Goal: Task Accomplishment & Management: Use online tool/utility

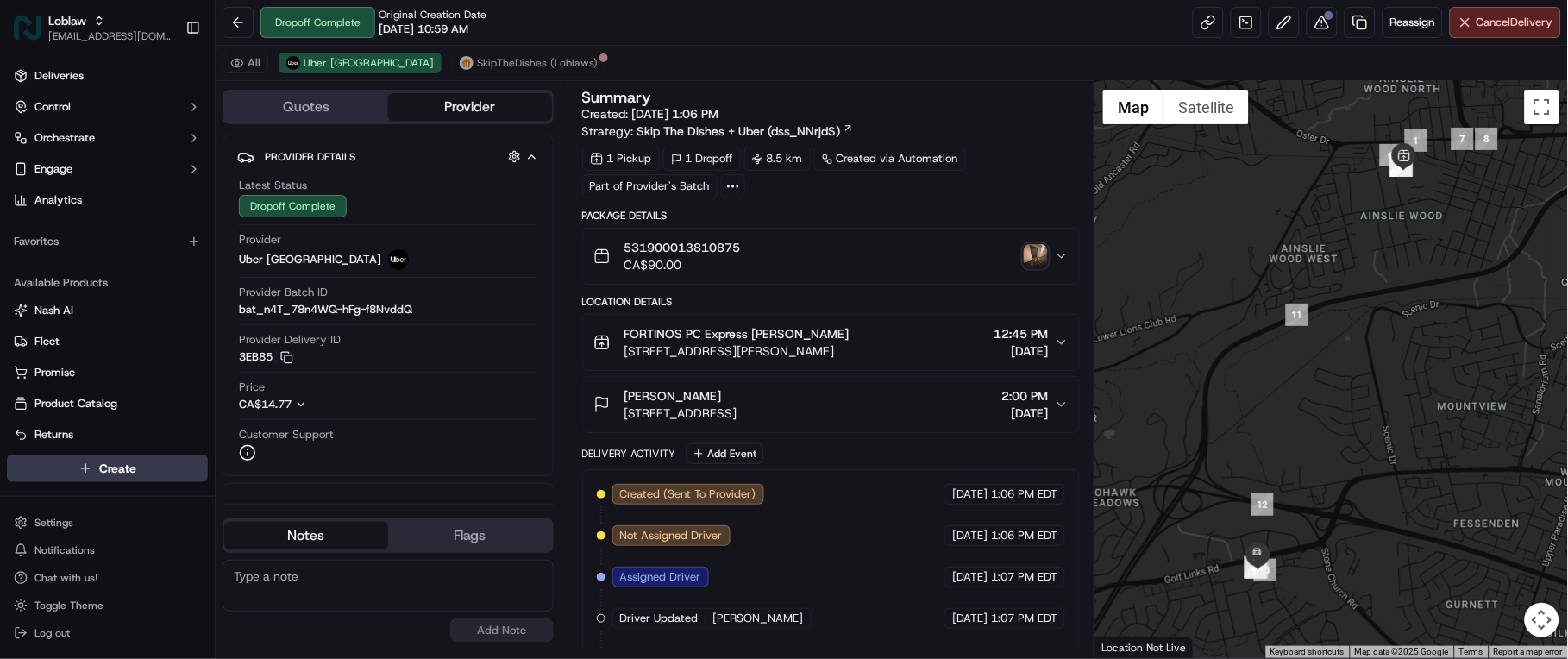
scroll to position [244, 0]
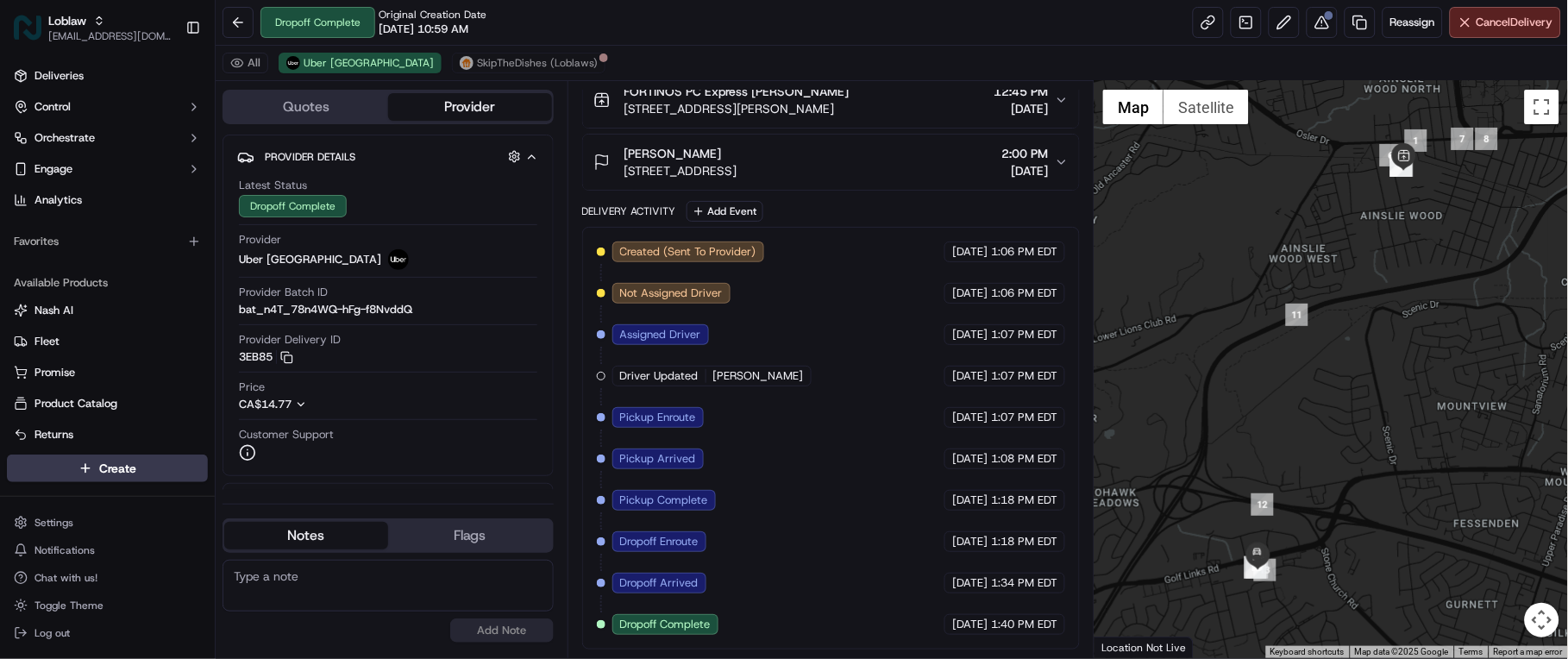
click at [1175, 616] on div at bounding box center [1330, 369] width 473 height 576
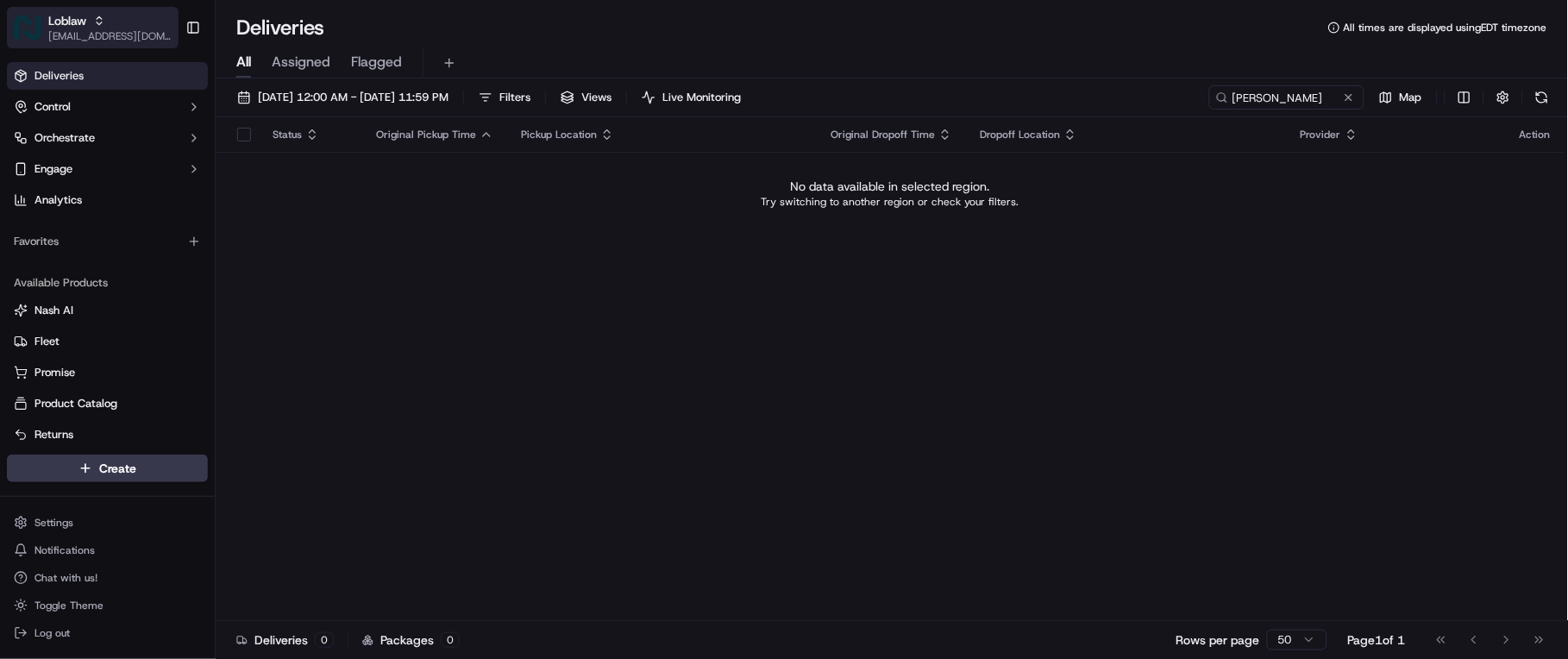
click at [108, 32] on span "[EMAIL_ADDRESS][DOMAIN_NAME]" at bounding box center [110, 36] width 123 height 13
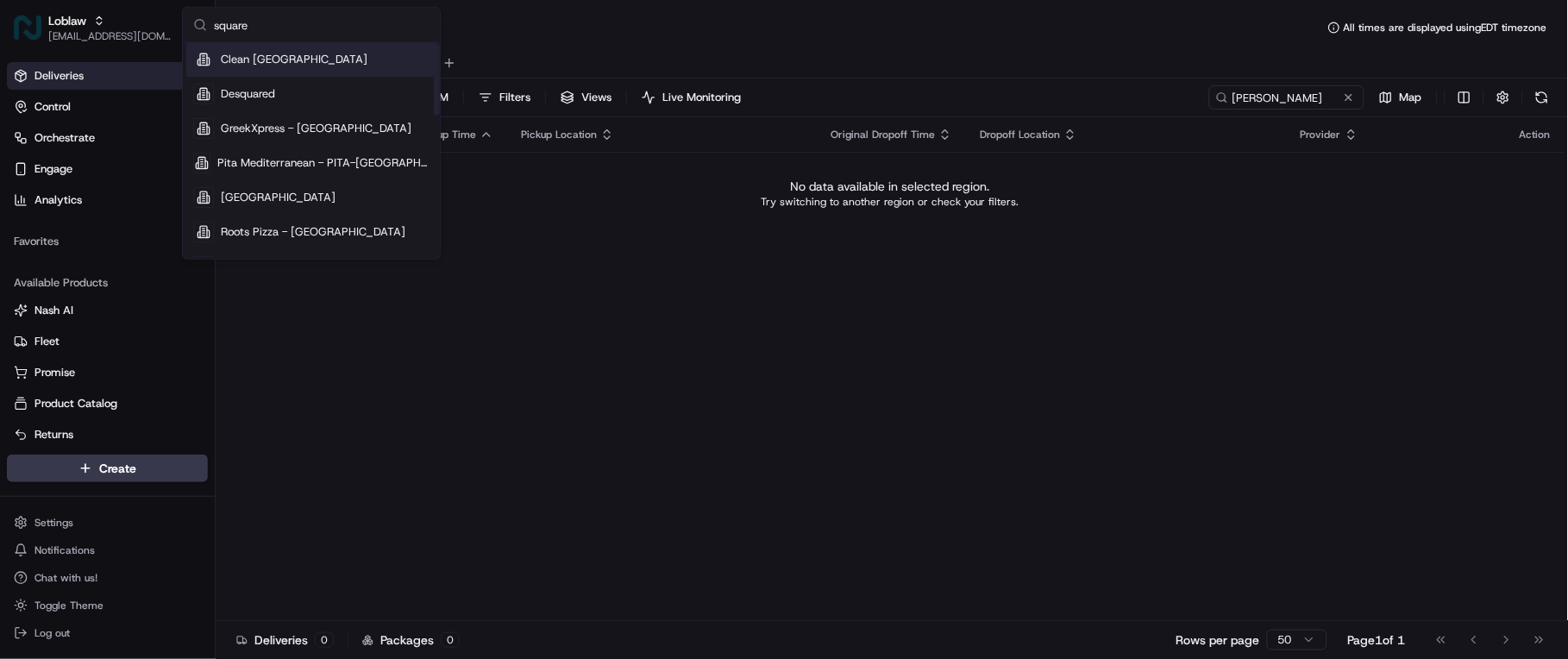
scroll to position [191, 0]
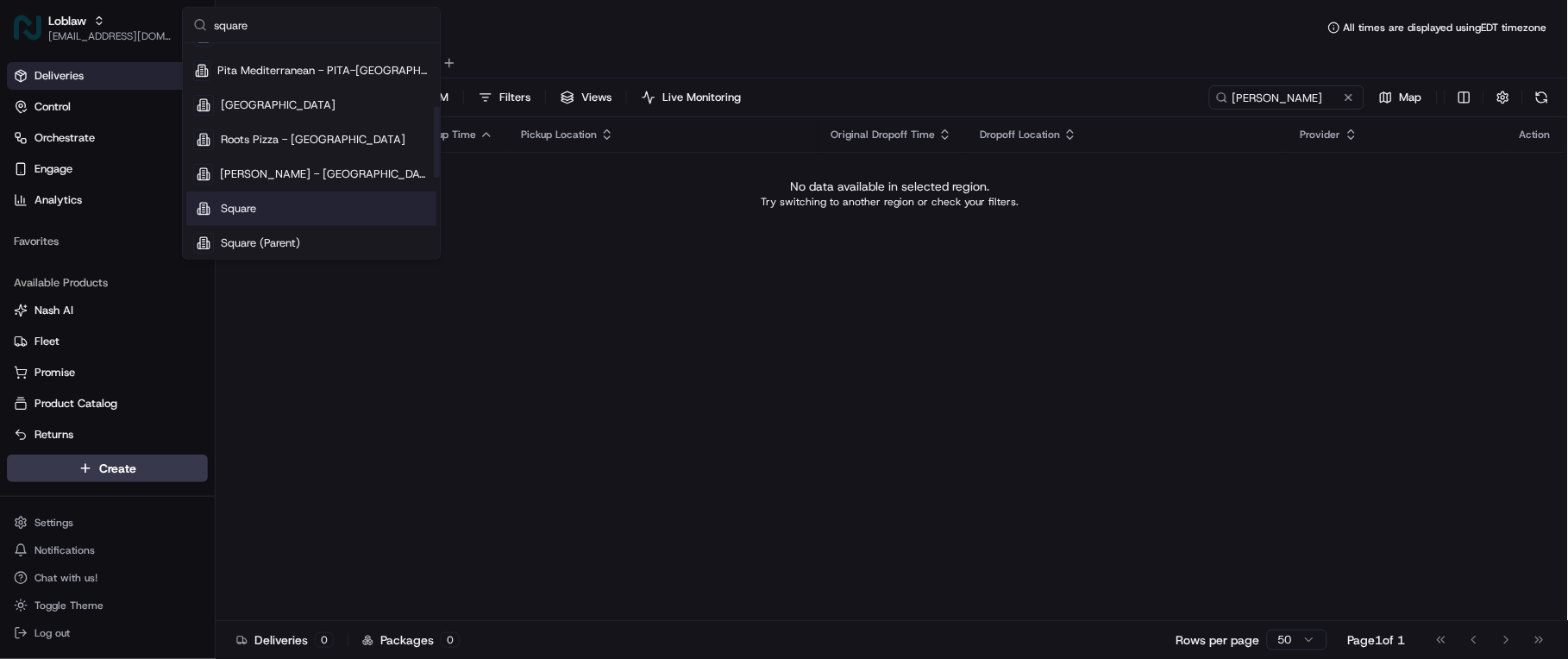
type input "square"
click at [294, 209] on div "Square" at bounding box center [311, 208] width 250 height 34
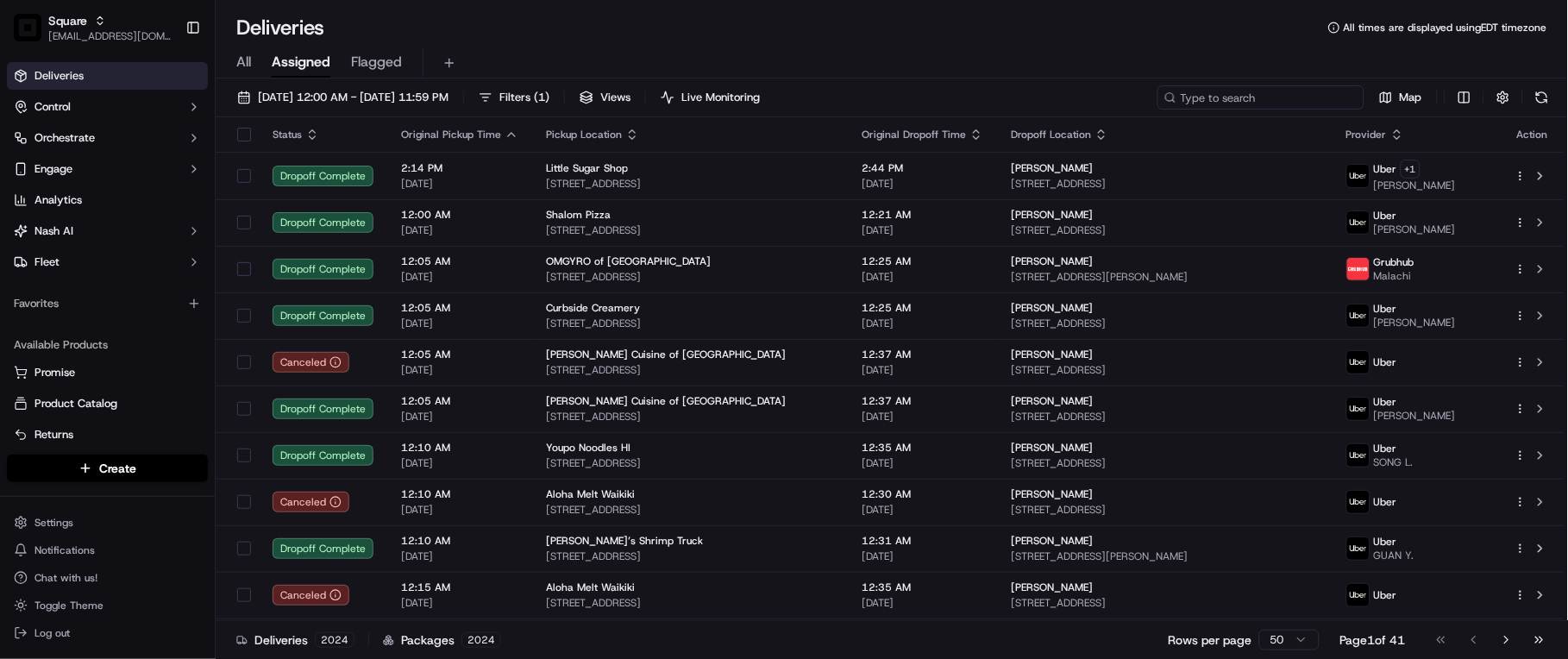
click at [1268, 91] on input at bounding box center [1261, 97] width 207 height 24
paste input "7845992"
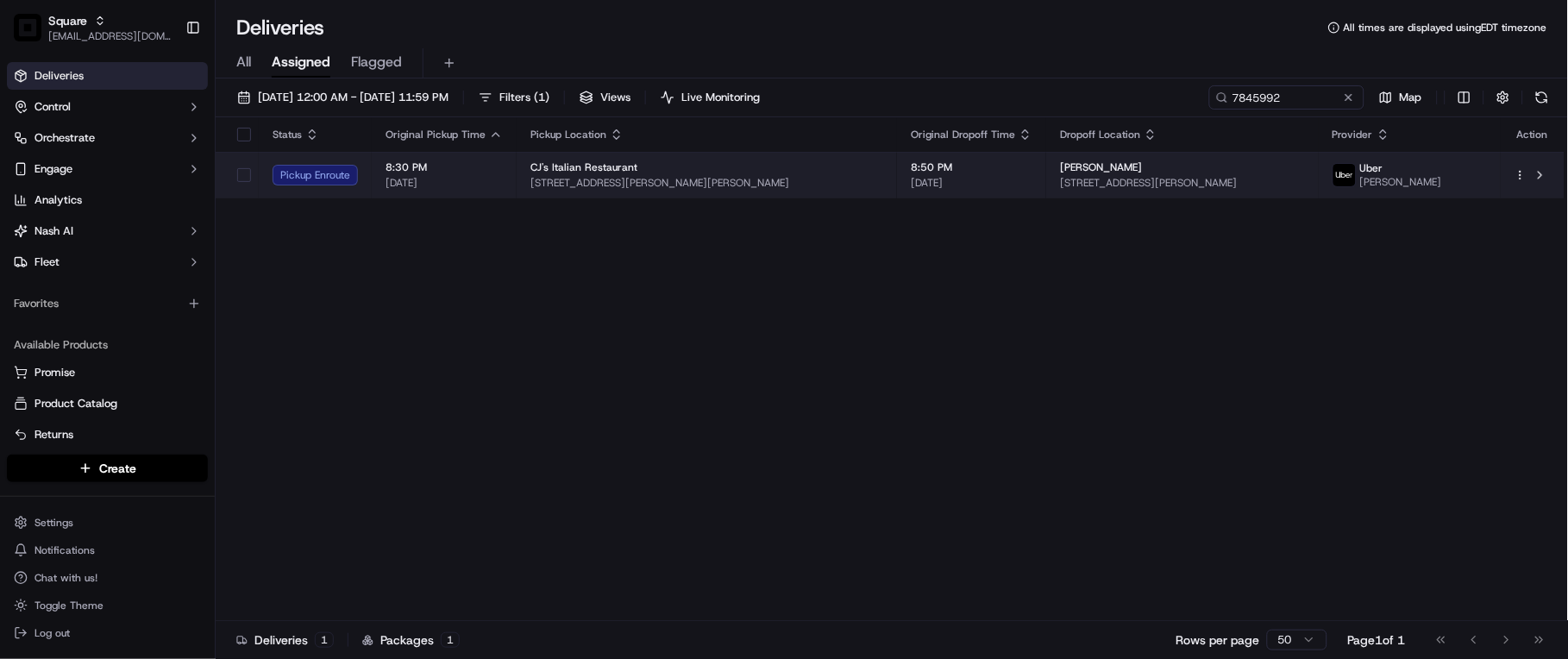
click at [1101, 172] on div "[PERSON_NAME]" at bounding box center [1182, 167] width 244 height 13
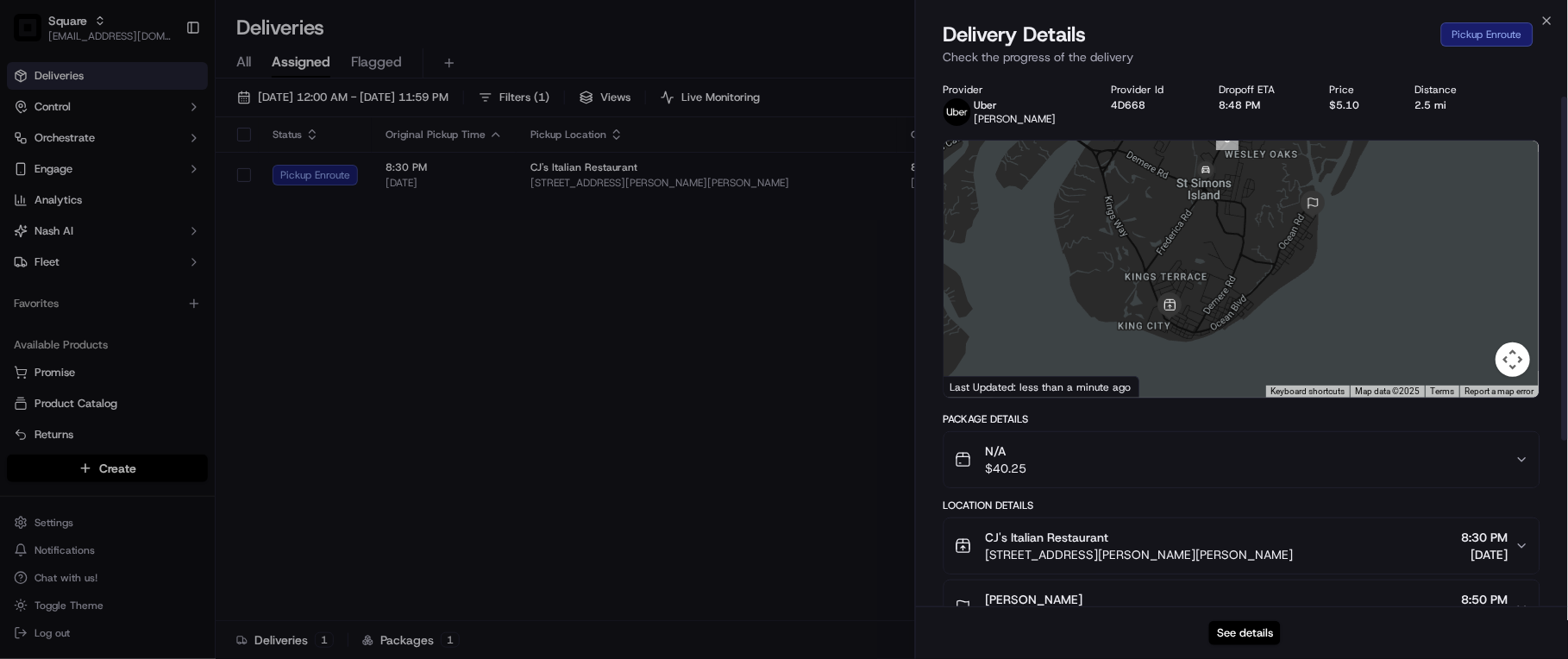
scroll to position [96, 0]
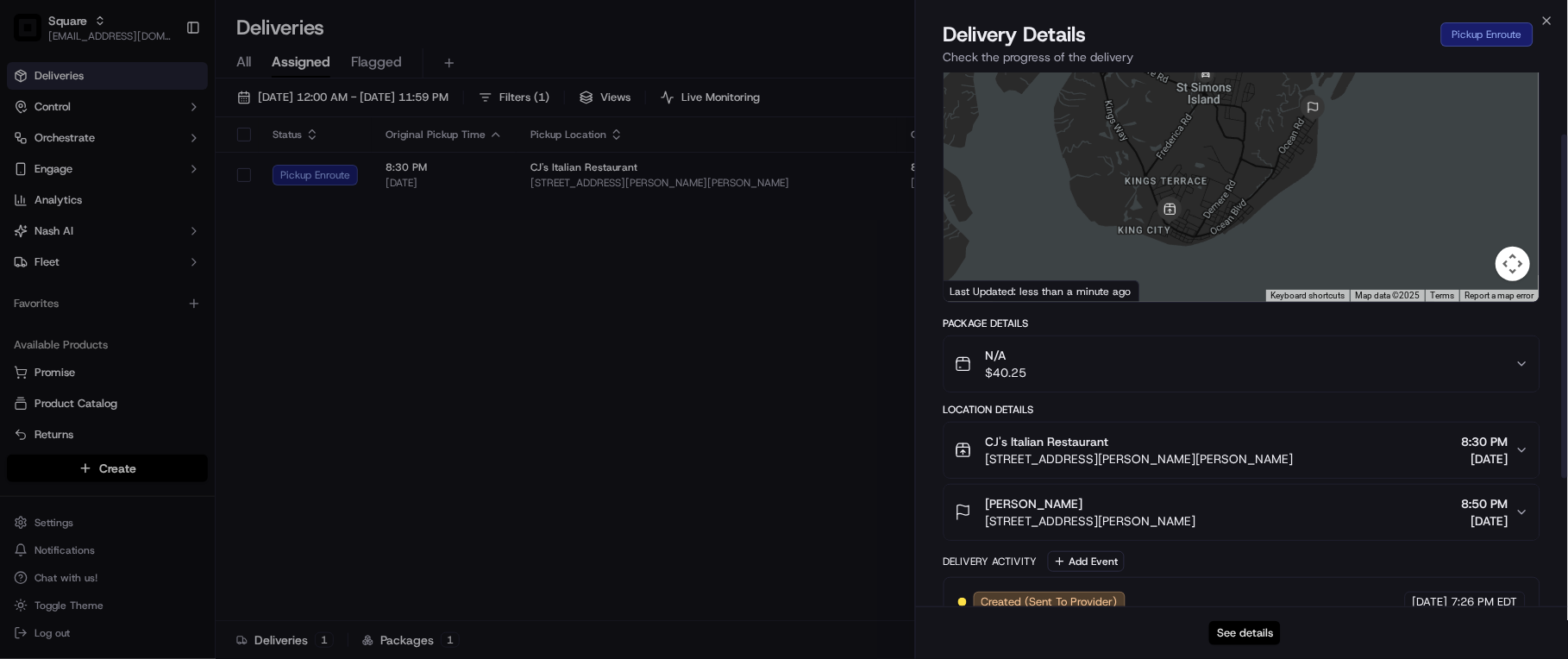
click at [1242, 631] on button "See details" at bounding box center [1245, 632] width 72 height 24
click at [1265, 635] on button "See details" at bounding box center [1245, 632] width 72 height 24
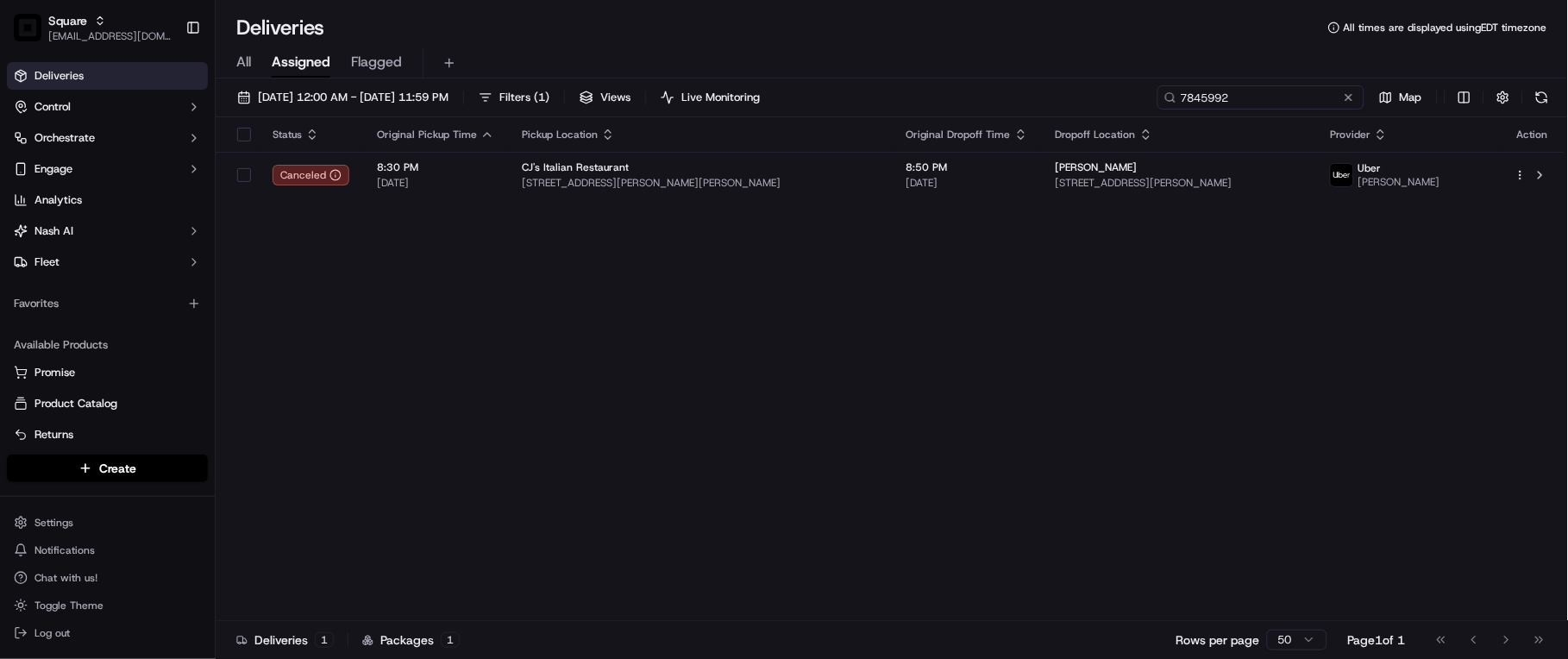
click at [1294, 104] on input "7845992" at bounding box center [1261, 97] width 207 height 24
paste input "9836961"
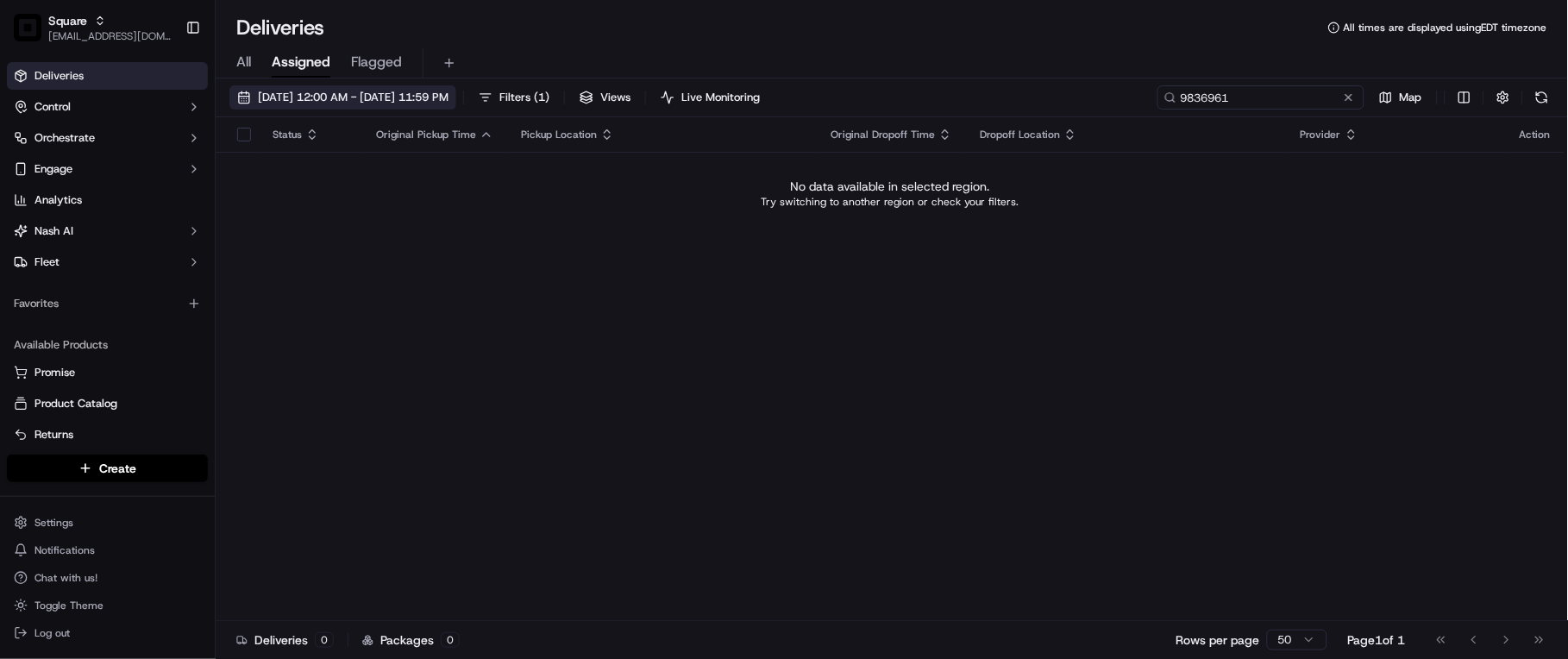
type input "9836961"
click at [356, 101] on span "09/21/2025 12:00 AM - 09/21/2025 11:59 PM" at bounding box center [353, 97] width 190 height 15
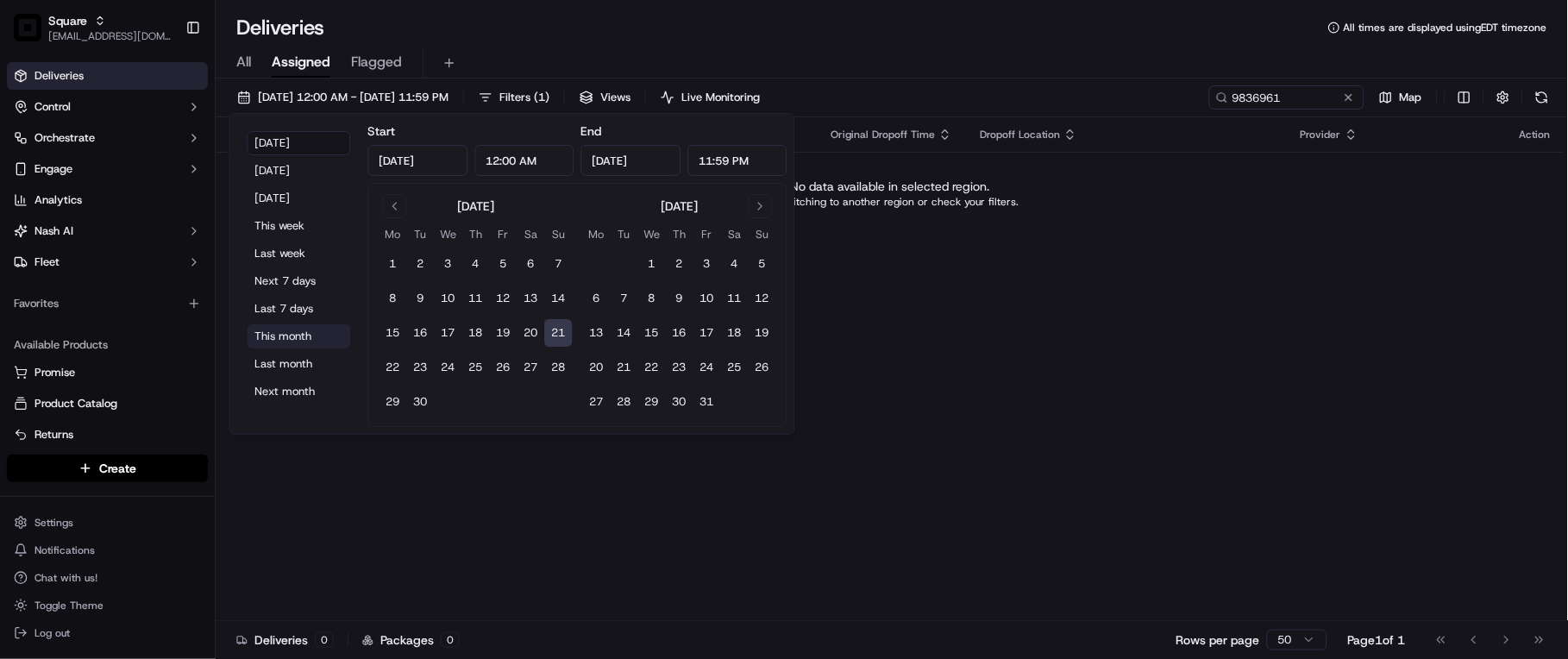
click at [283, 331] on button "This month" at bounding box center [299, 336] width 103 height 24
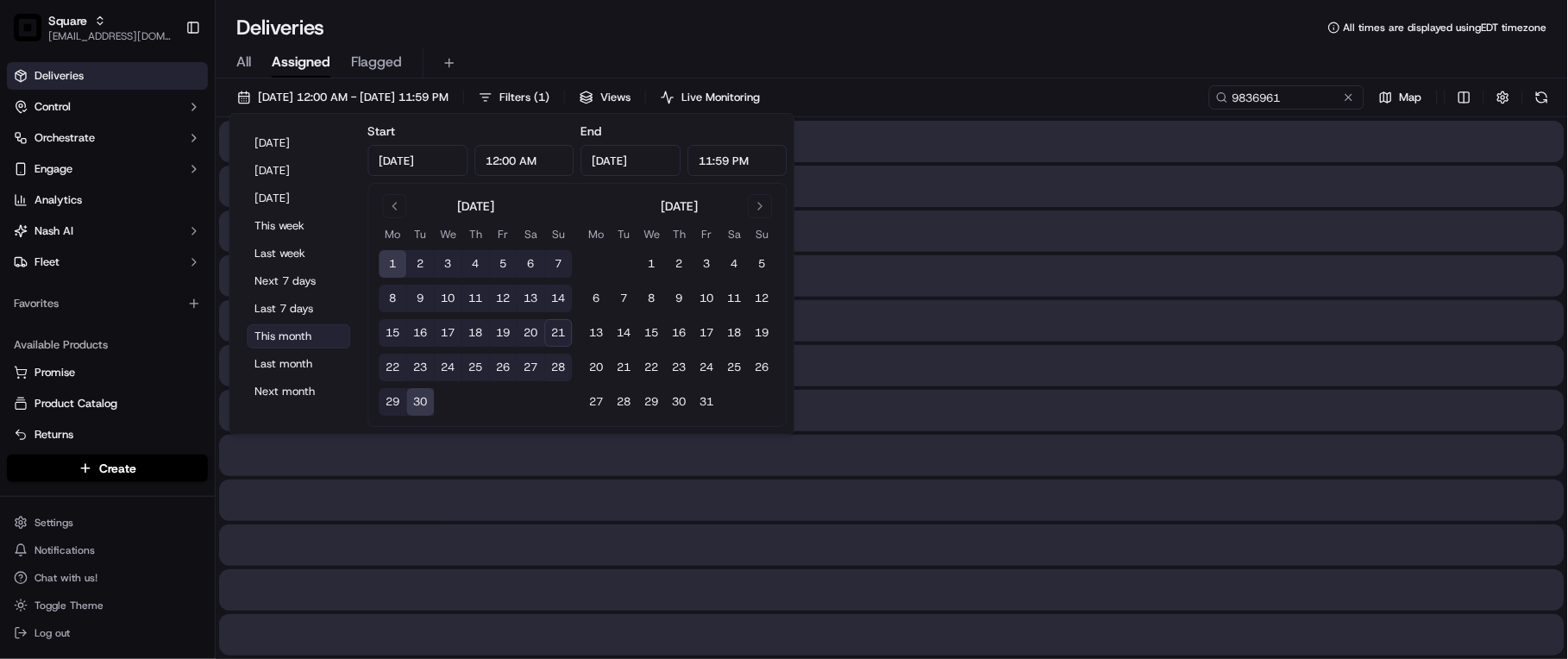
type input "Sep 1, 2025"
type input "Sep 30, 2025"
click at [1257, 95] on input "9836961" at bounding box center [1261, 97] width 207 height 24
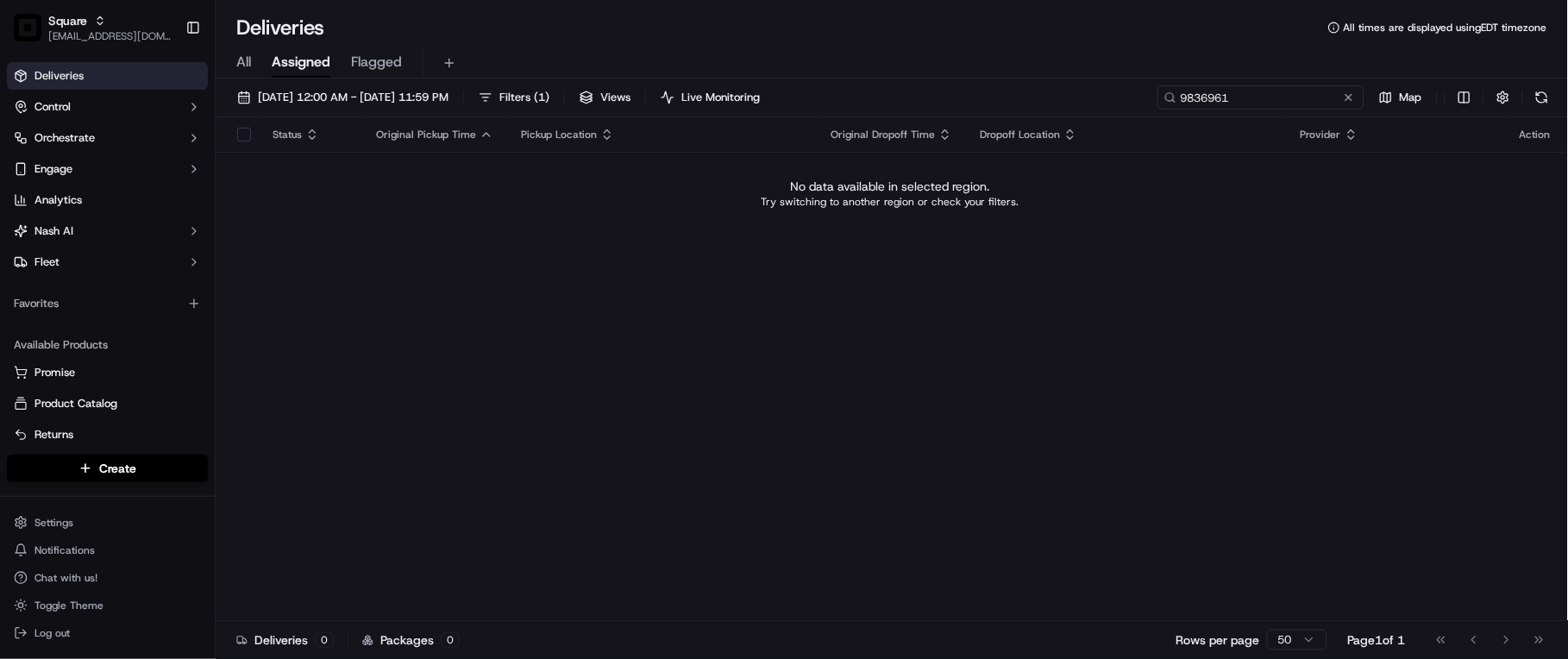
click at [1272, 95] on input "9836961" at bounding box center [1261, 97] width 207 height 24
click at [98, 37] on span "[EMAIL_ADDRESS][DOMAIN_NAME]" at bounding box center [110, 36] width 123 height 13
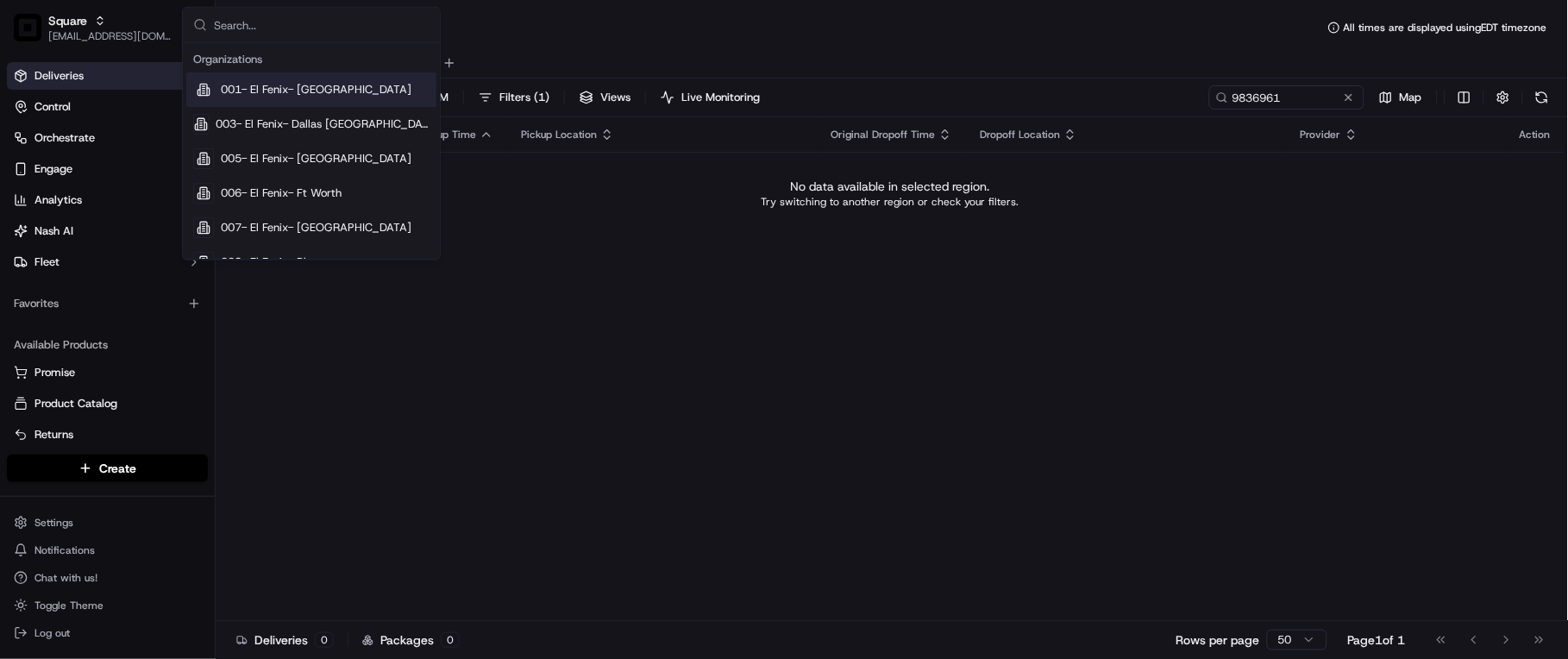
click at [978, 50] on div "All Assigned Flagged" at bounding box center [891, 64] width 1352 height 31
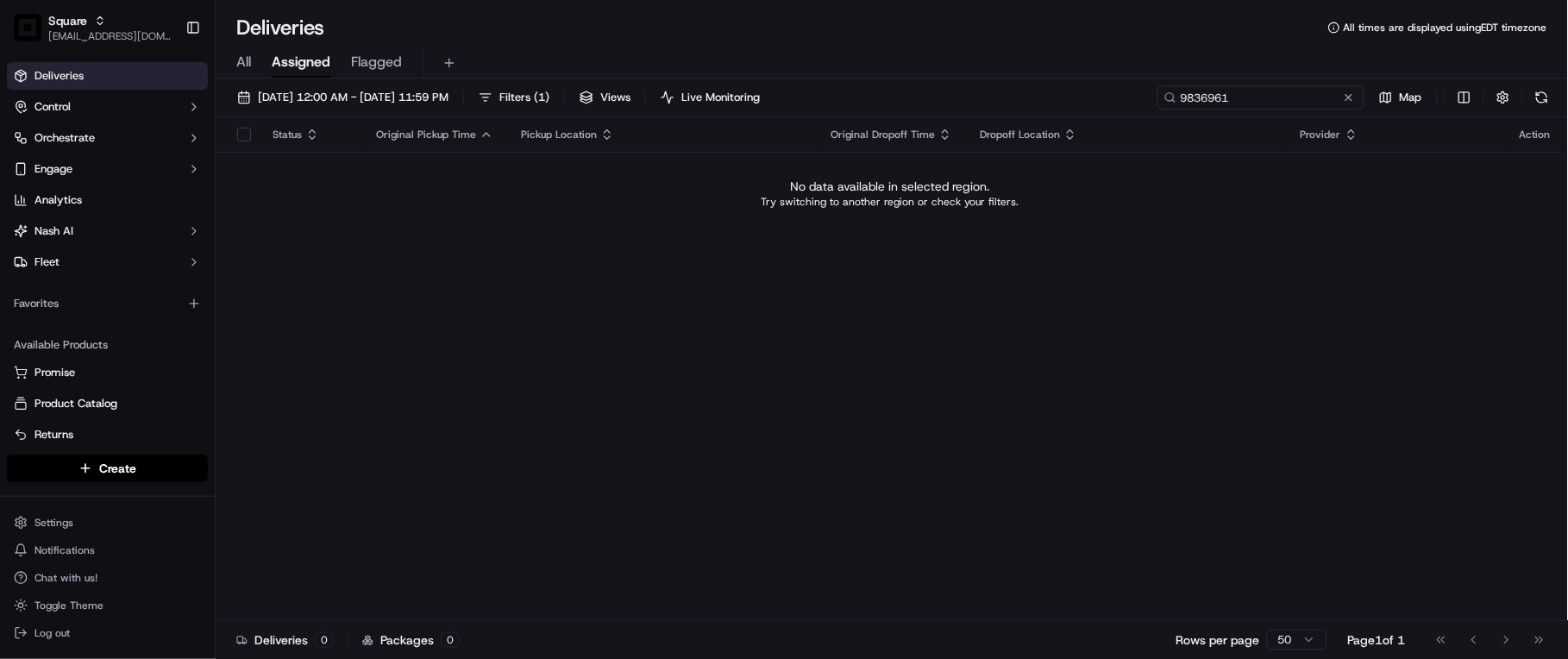
click at [1308, 99] on input "9836961" at bounding box center [1261, 97] width 207 height 24
click at [790, 186] on p "No data available in selected region." at bounding box center [890, 186] width 199 height 17
click at [803, 347] on div "Status Original Pickup Time Pickup Location Original Dropoff Time Dropoff Locat…" at bounding box center [890, 369] width 1349 height 504
click at [104, 26] on icon "button" at bounding box center [100, 20] width 12 height 12
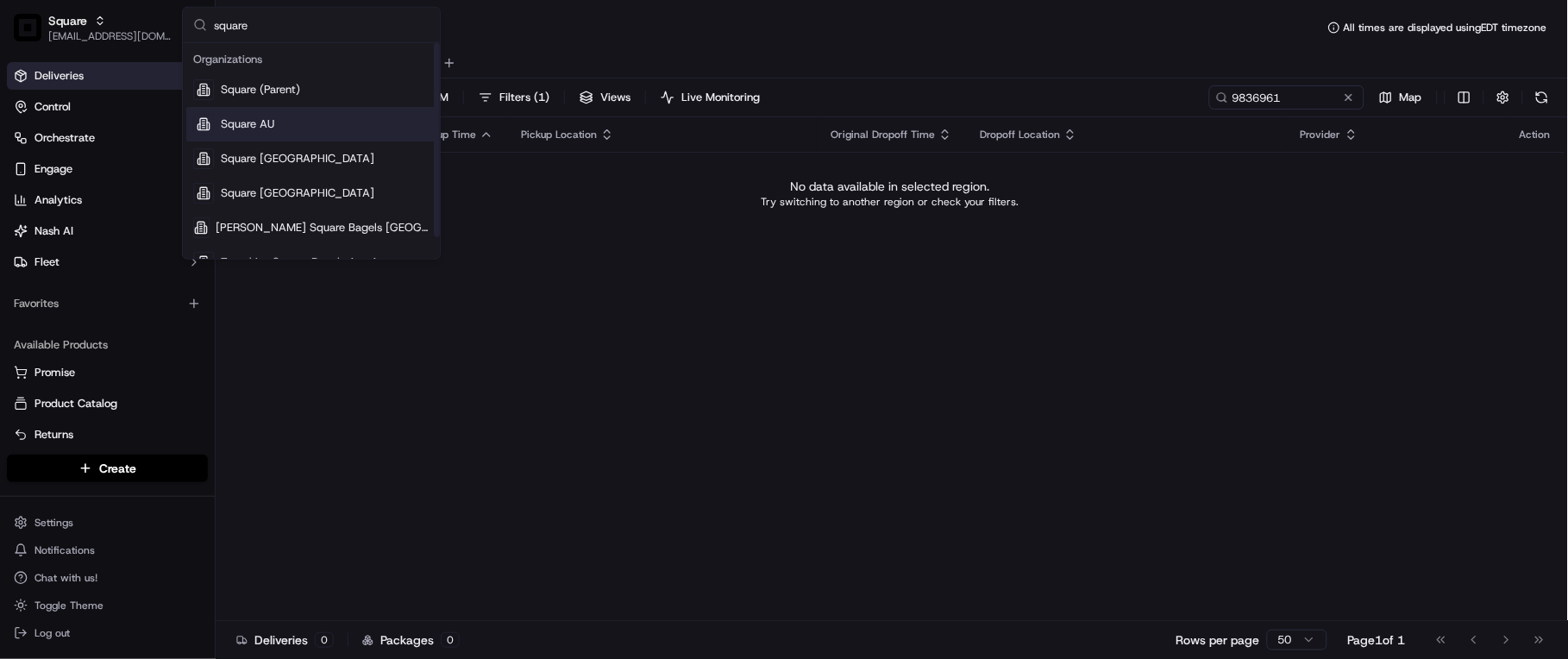
type input "square"
click at [295, 127] on div "Square AU" at bounding box center [311, 124] width 250 height 34
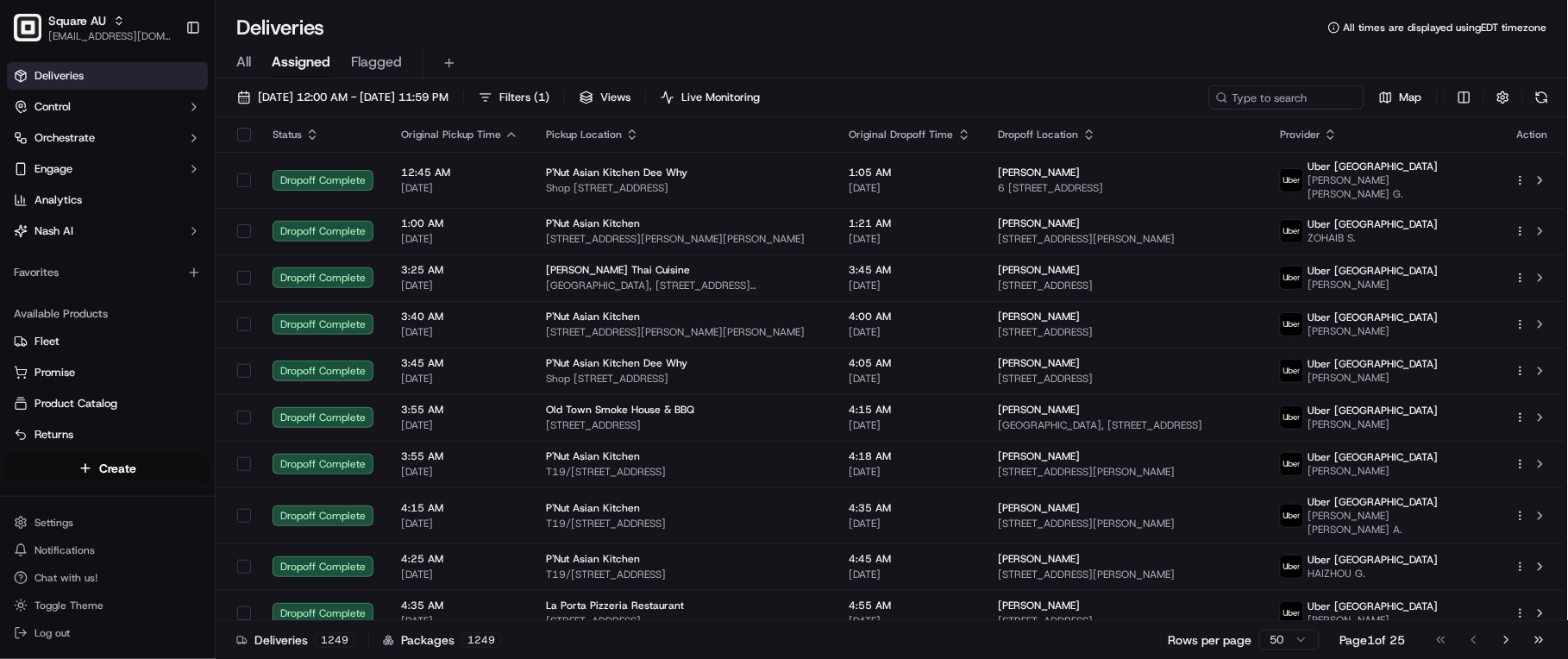
click at [989, 654] on div "Deliveries 1249 Packages 1249 Rows per page 50 Page 1 of 25 Go to first page Go…" at bounding box center [891, 638] width 1352 height 39
click at [746, 650] on div "Deliveries 1249 Packages 1249 Rows per page 50 Page 1 of 25 Go to first page Go…" at bounding box center [891, 638] width 1352 height 39
click at [948, 645] on div "Deliveries 1249 Packages 1249 Rows per page 50 Page 1 of 25 Go to first page Go…" at bounding box center [891, 638] width 1352 height 39
click at [1273, 93] on input at bounding box center [1261, 97] width 207 height 24
paste input "9836961"
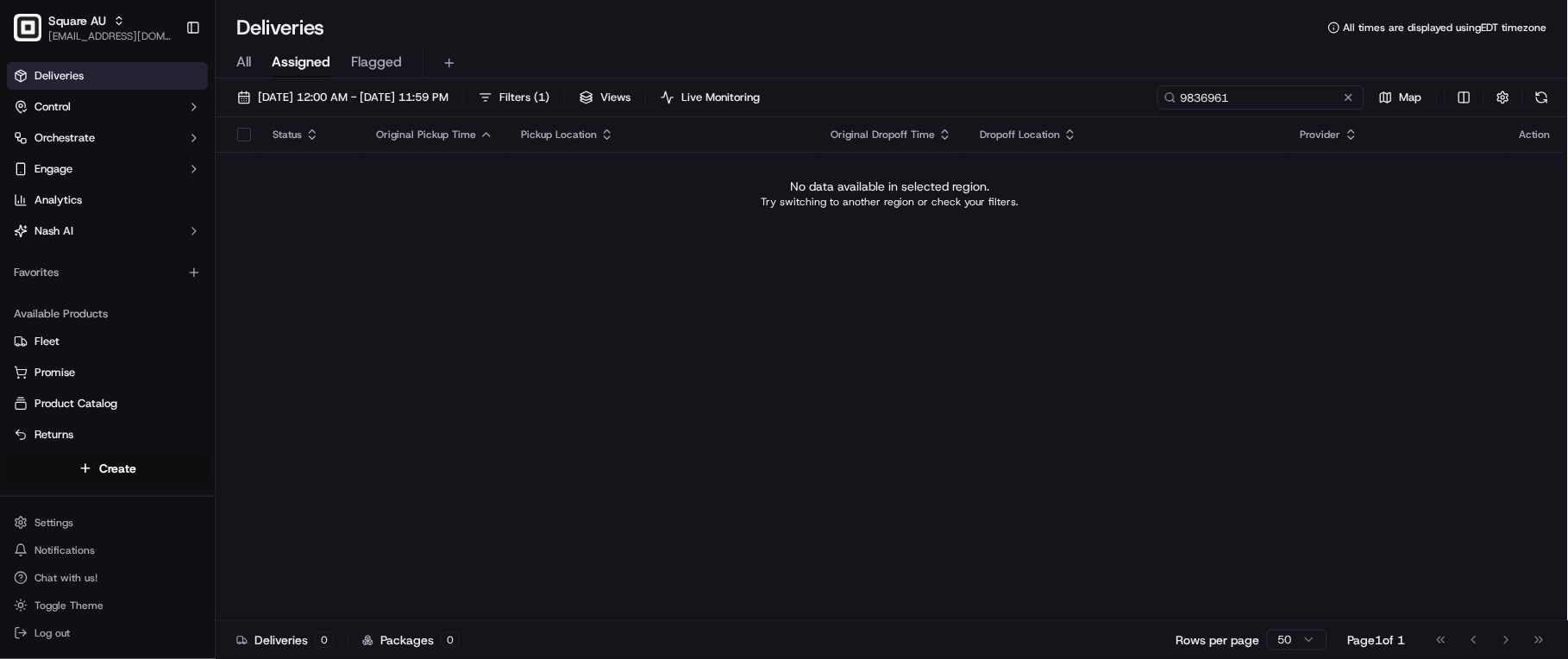
type input "9836961"
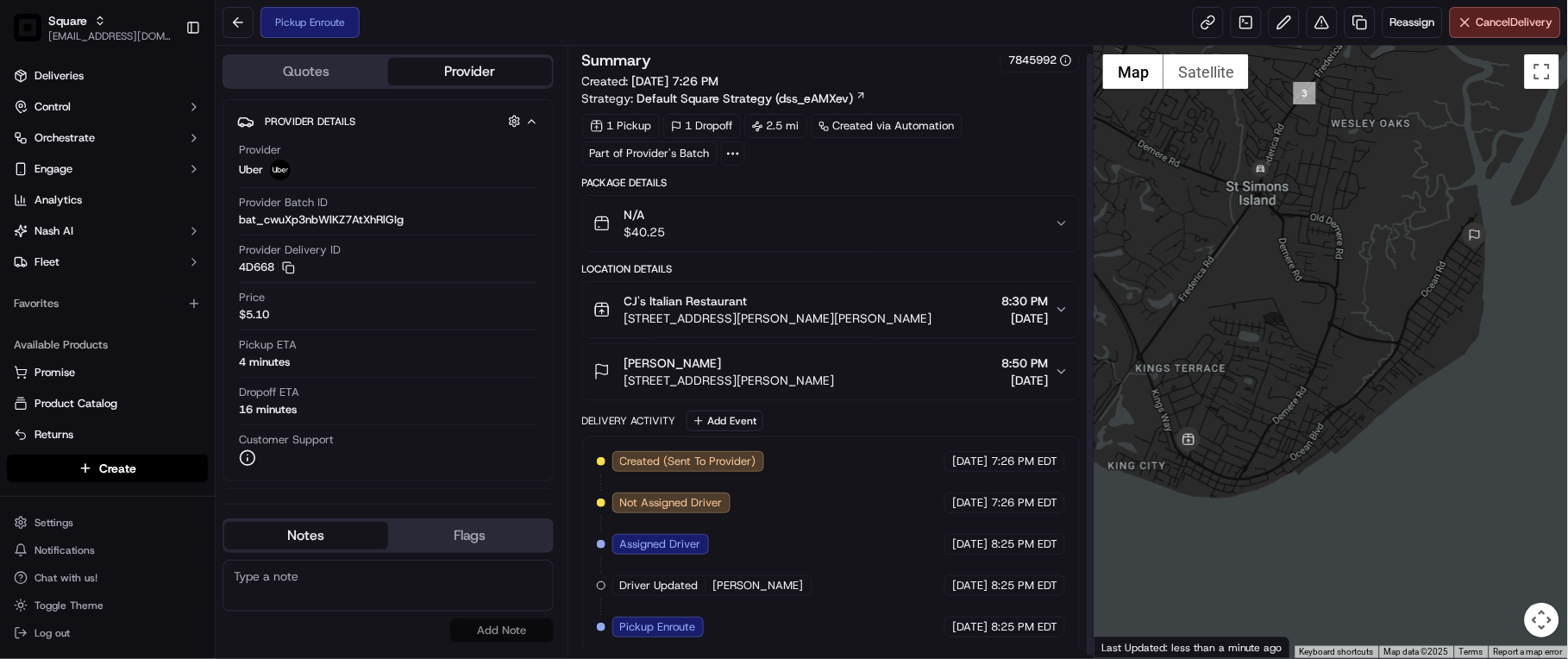
scroll to position [11, 0]
click at [1024, 141] on div "1 Pickup 1 Dropoff 2.5 mi Created via Automation Part of Provider's Batch" at bounding box center [831, 137] width 498 height 52
click at [1503, 28] on span "Cancel Delivery" at bounding box center [1514, 22] width 76 height 15
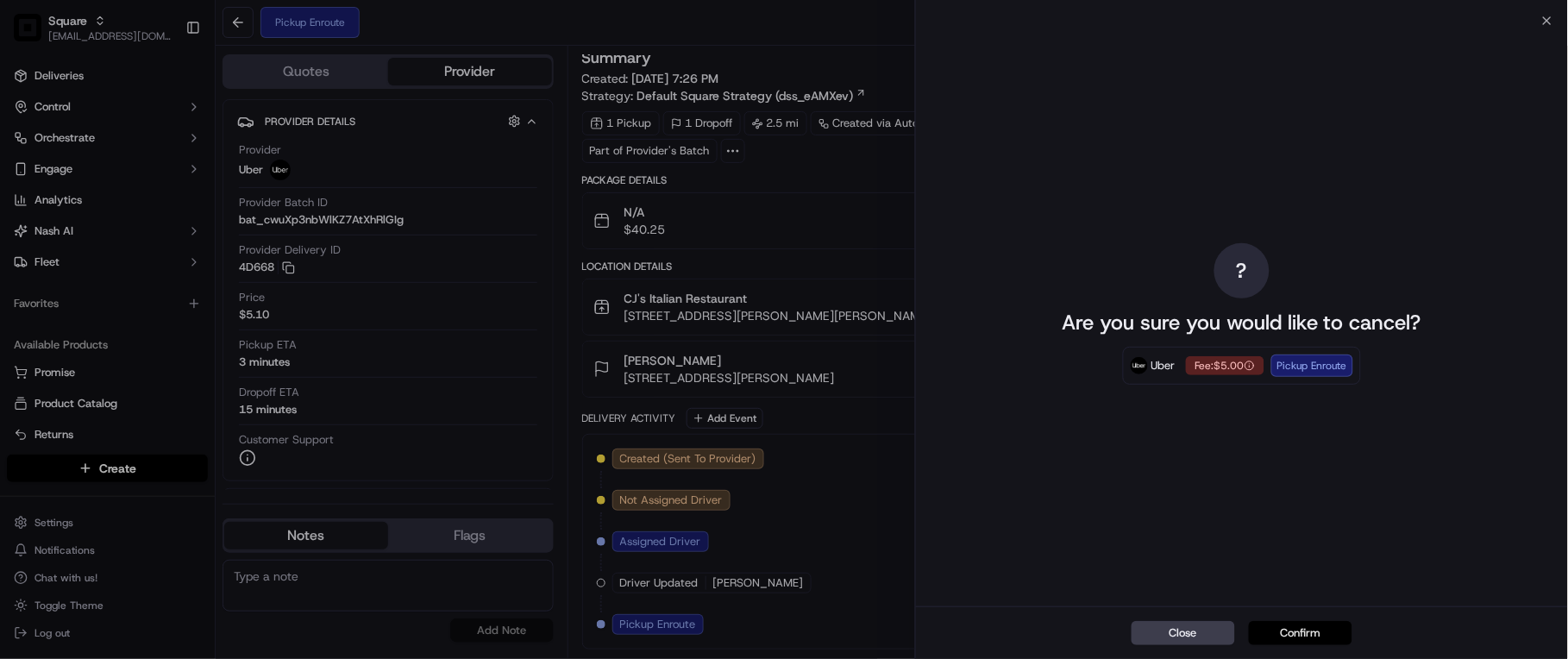
click at [1304, 628] on button "Confirm" at bounding box center [1299, 632] width 103 height 24
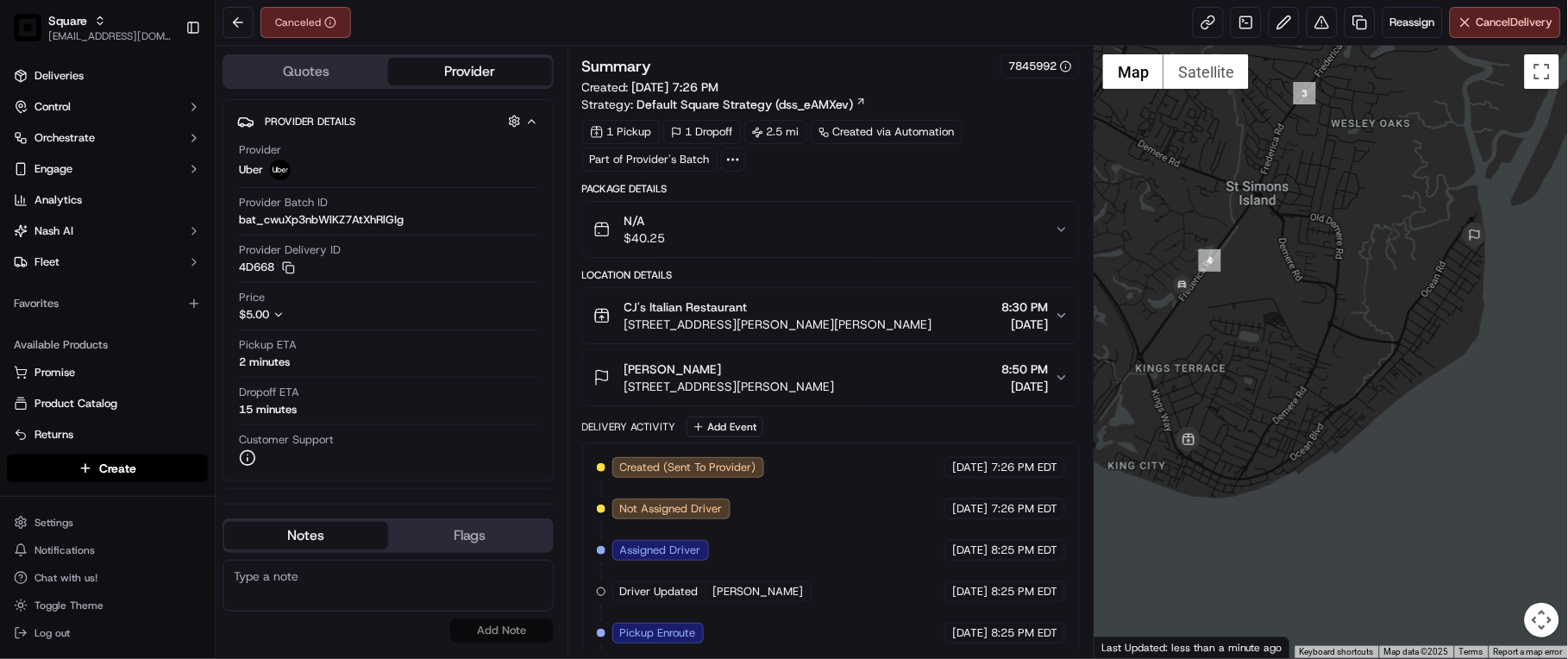
click at [1061, 126] on div "1 Pickup 1 Dropoff 2.5 mi Created via Automation Part of Provider's Batch" at bounding box center [831, 145] width 498 height 52
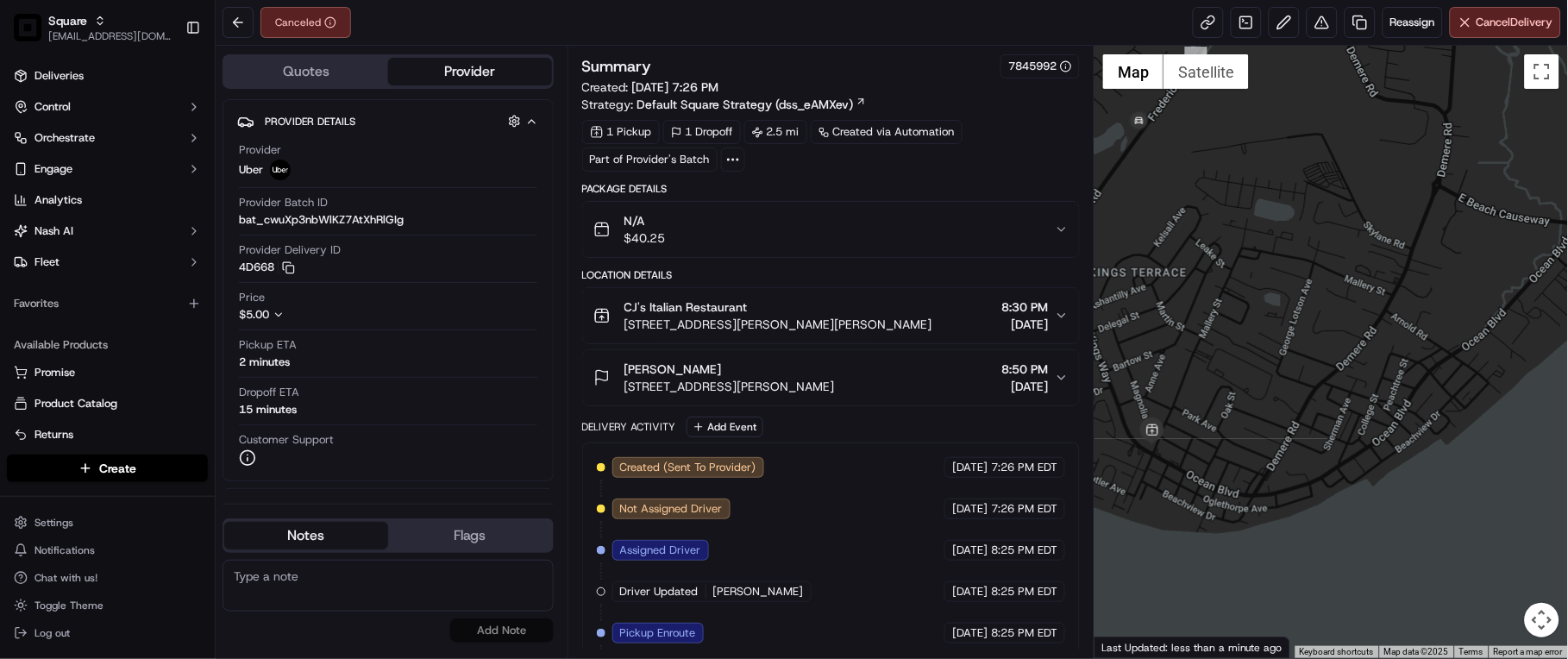
click at [972, 43] on div "Canceled Reassign Cancel Delivery" at bounding box center [891, 22] width 1352 height 46
drag, startPoint x: 660, startPoint y: 388, endPoint x: 944, endPoint y: 371, distance: 284.5
click at [898, 381] on div "Cheryl Norris 4236 14th St, St Simons Island, GA 31522, USA 8:50 PM 09/21/2025" at bounding box center [824, 377] width 462 height 34
copy span "14th St, St Simons Island, GA 31522, USA"
click at [1085, 22] on div "Canceled Reassign Cancel Delivery" at bounding box center [891, 22] width 1352 height 46
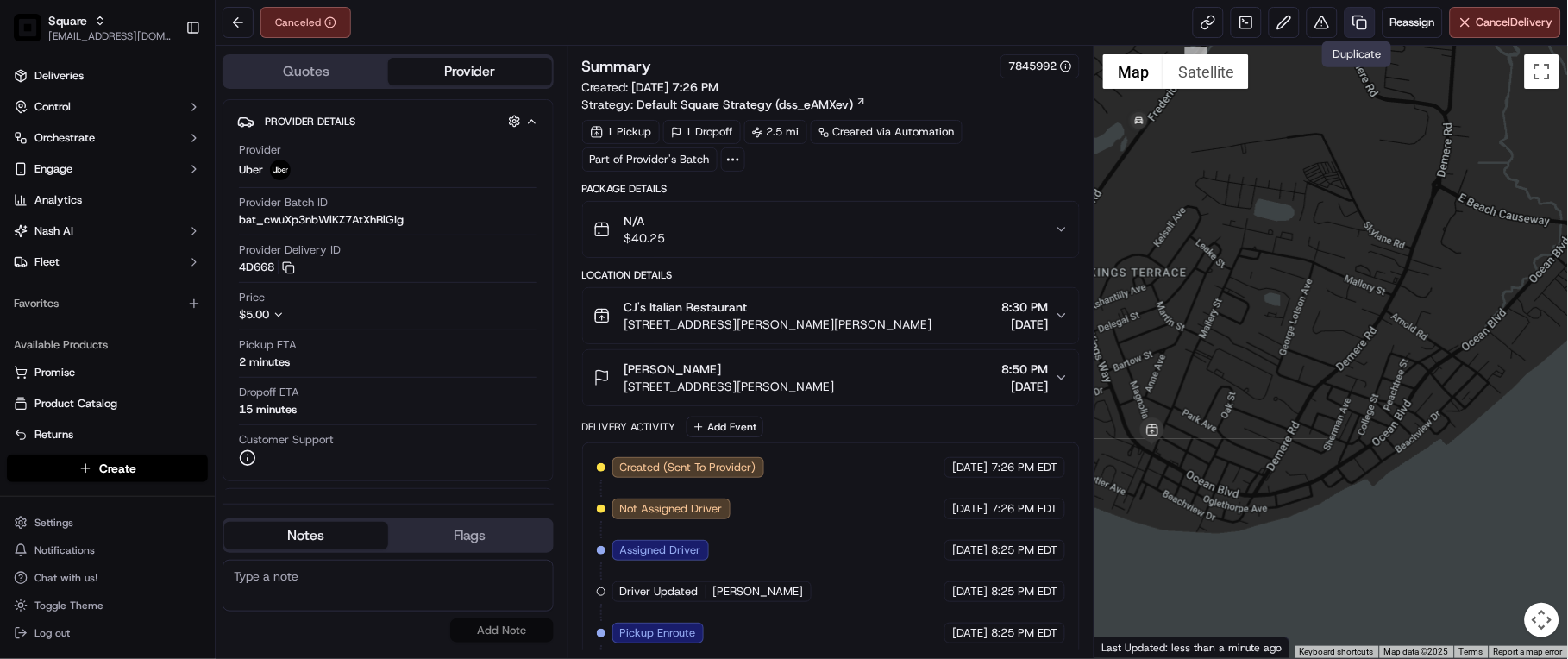
click at [1351, 26] on link at bounding box center [1360, 22] width 31 height 31
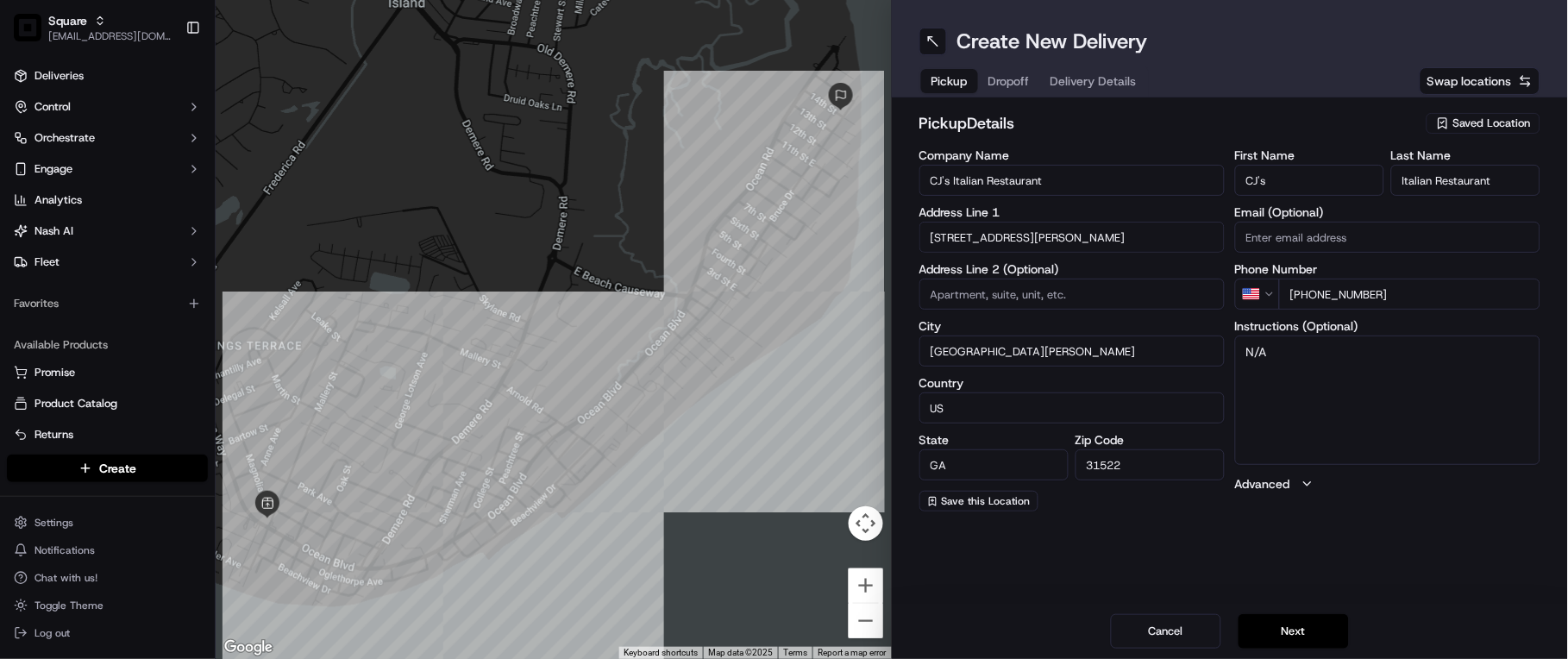
click at [1005, 83] on span "Dropoff" at bounding box center [1009, 81] width 41 height 17
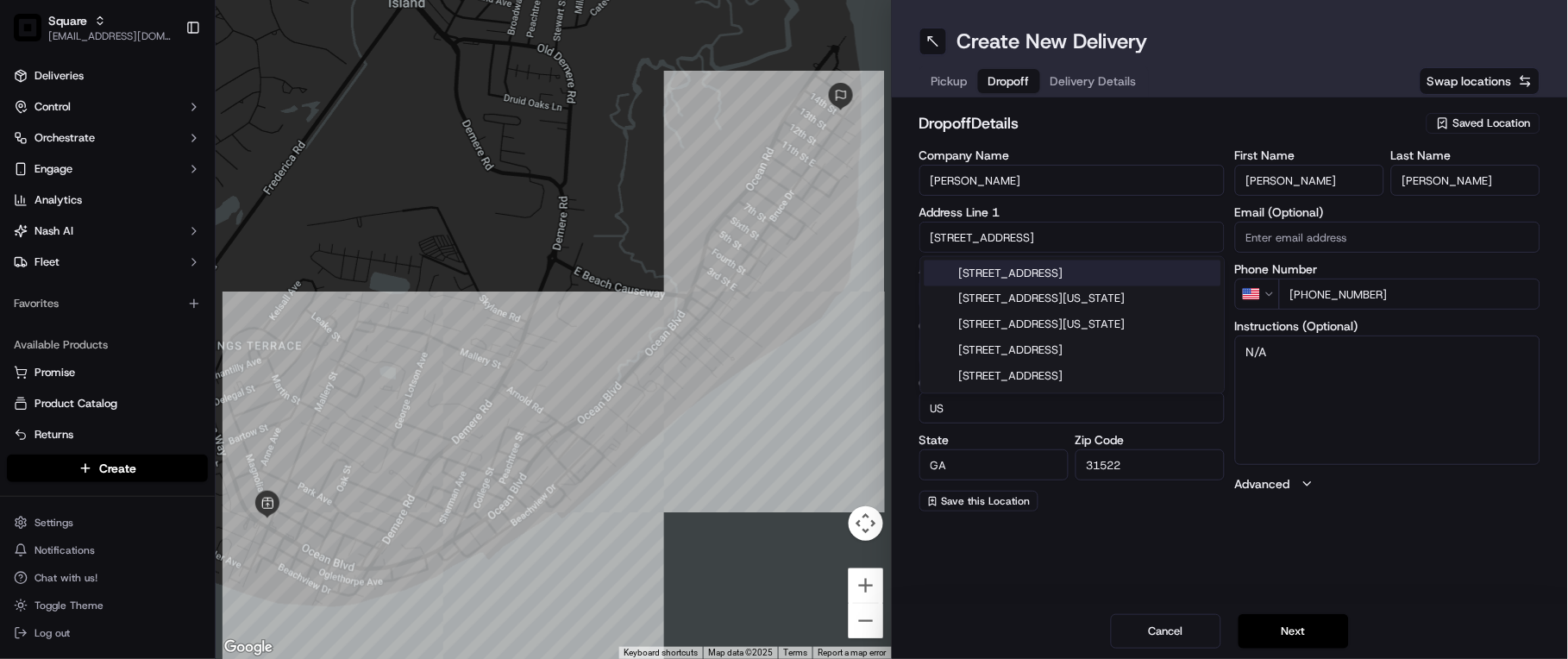
click at [942, 238] on input "4236 14th St" at bounding box center [1072, 237] width 305 height 31
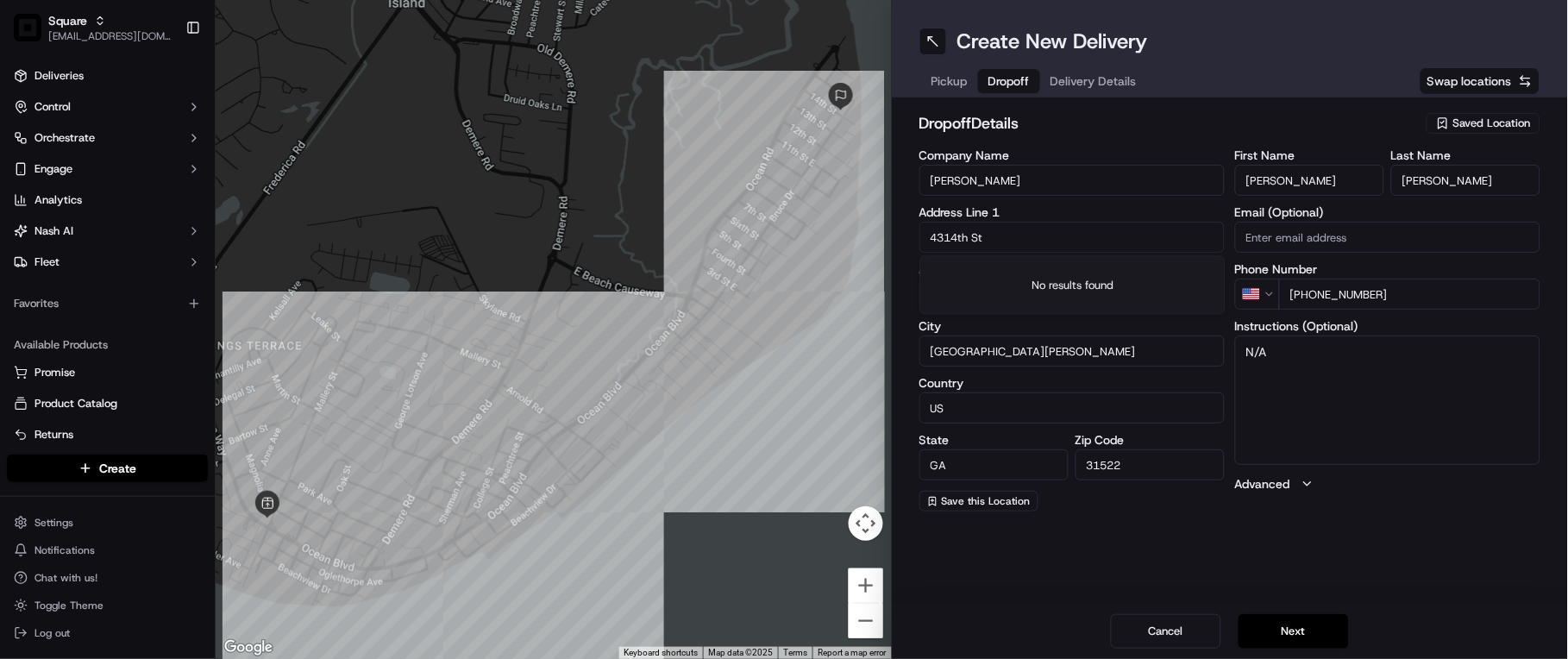
click at [950, 234] on input "4314th St" at bounding box center [1072, 237] width 305 height 31
paste input "26 14th St, St Simons Island, GA 31522, USA"
click at [1002, 272] on div "4326 14th St, St. Simons Island, GA 31522, USA" at bounding box center [1072, 273] width 296 height 26
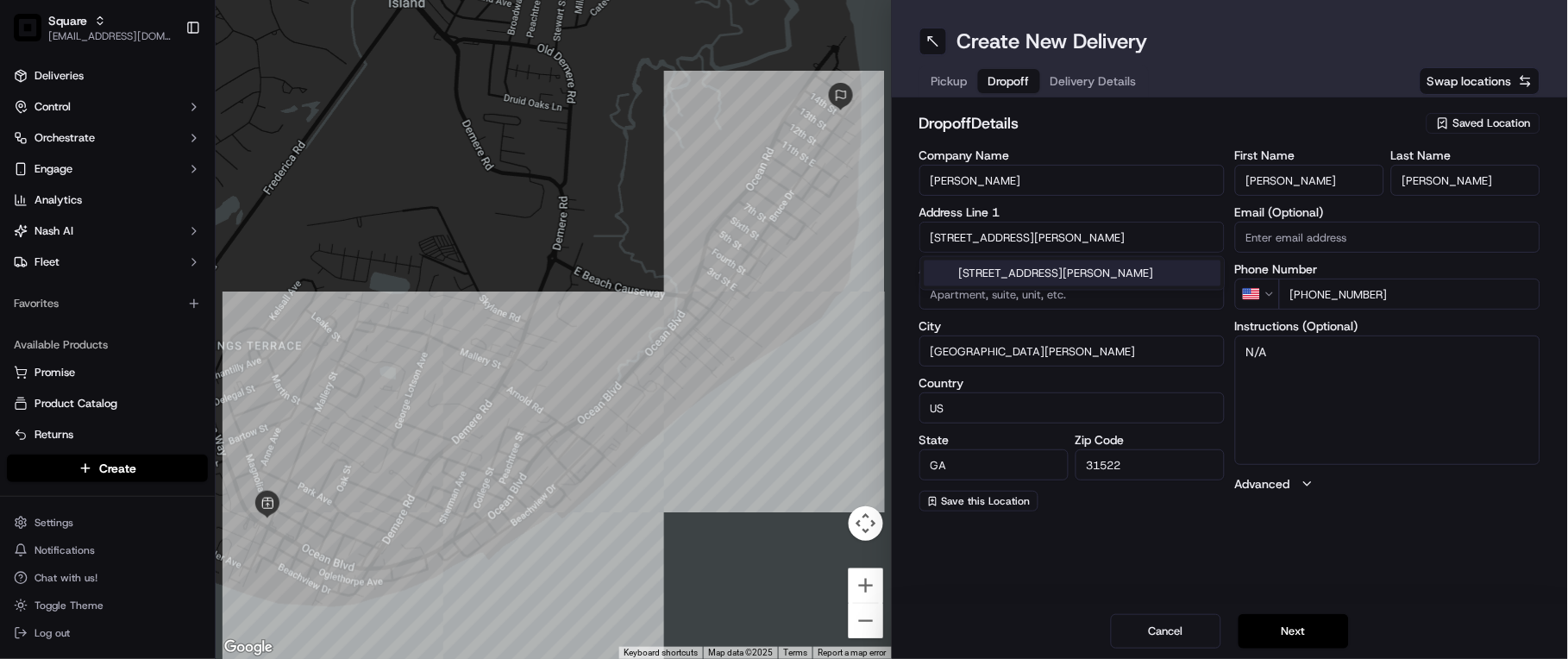
type input "4326 14th St, St Simons Island, GA 31522, USA"
type input "United States"
type input "4326 14th Street"
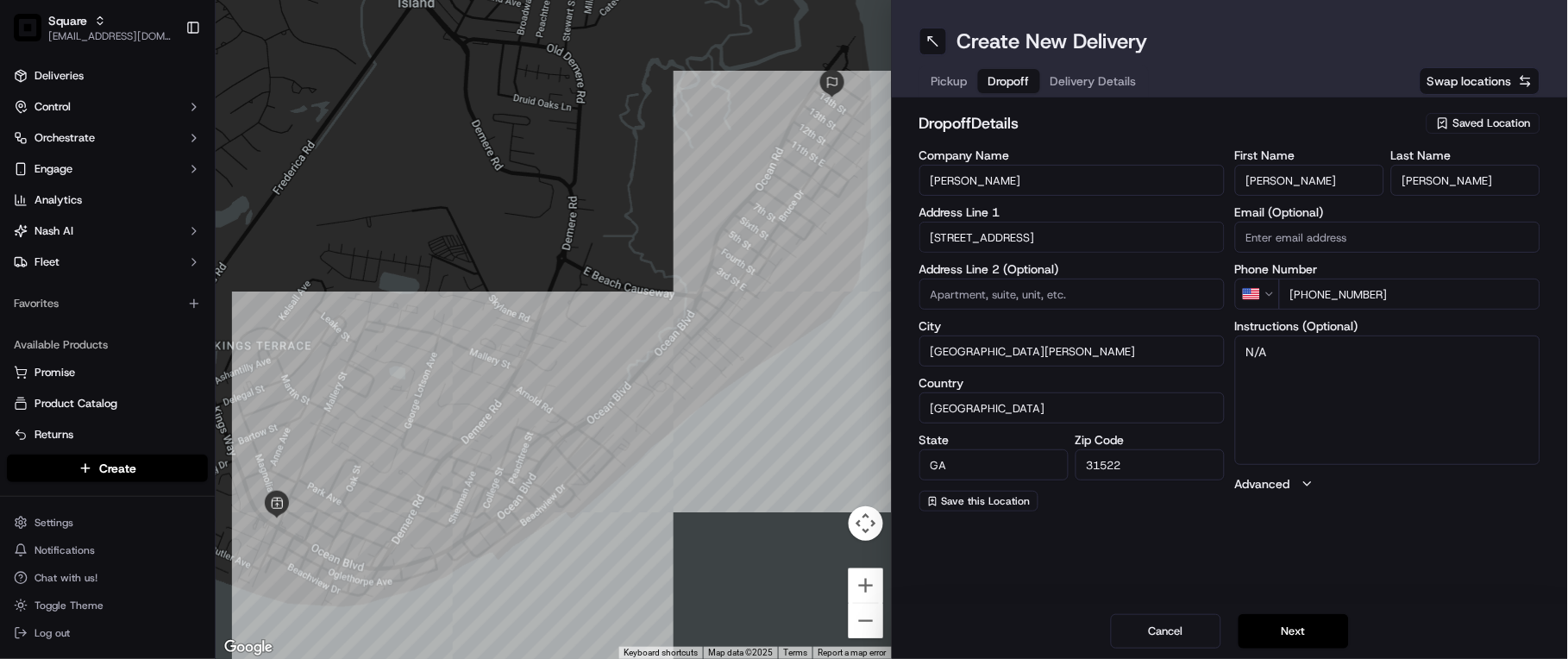
click at [1341, 358] on textarea "N/A" at bounding box center [1387, 400] width 305 height 129
type textarea "N"
type textarea "Please call the customer"
click at [955, 69] on button "Pickup" at bounding box center [948, 81] width 57 height 24
click at [1299, 631] on button "Next" at bounding box center [1293, 631] width 110 height 34
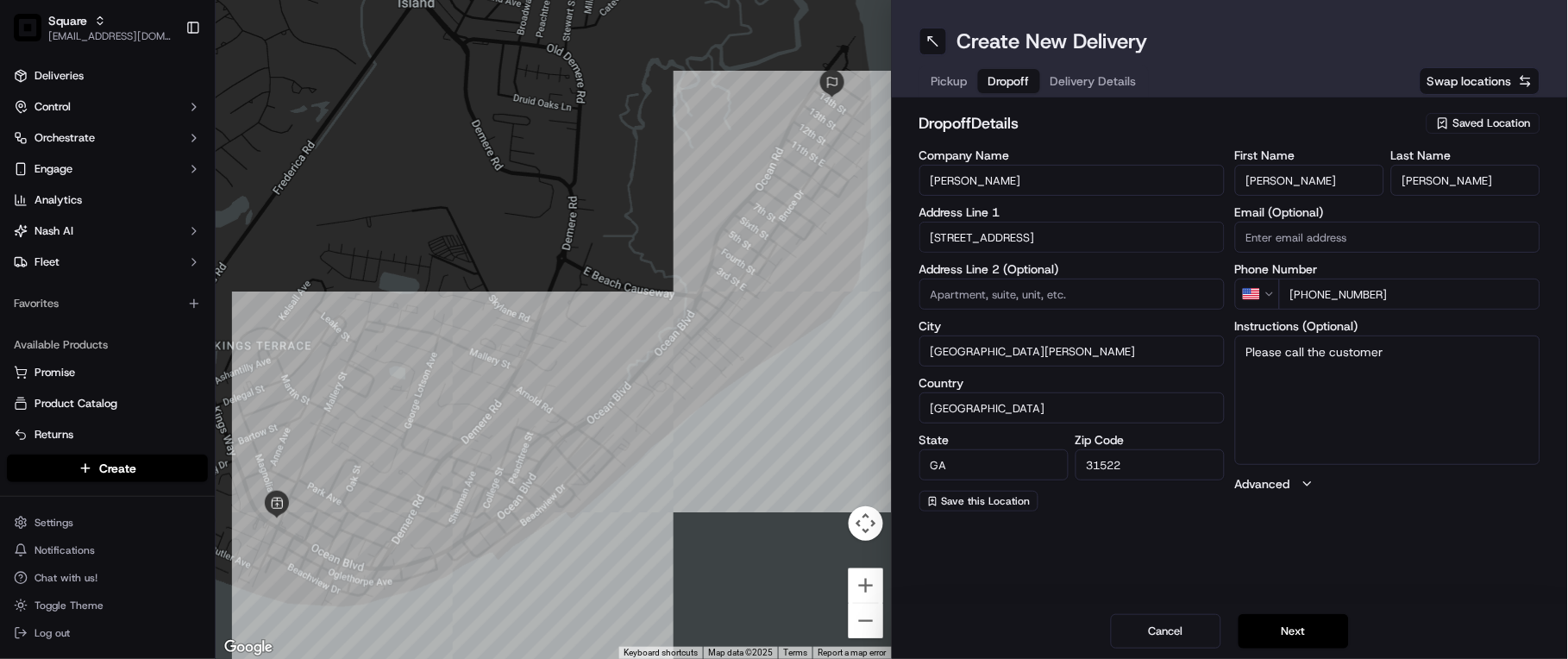
click at [1088, 69] on button "Delivery Details" at bounding box center [1093, 81] width 107 height 24
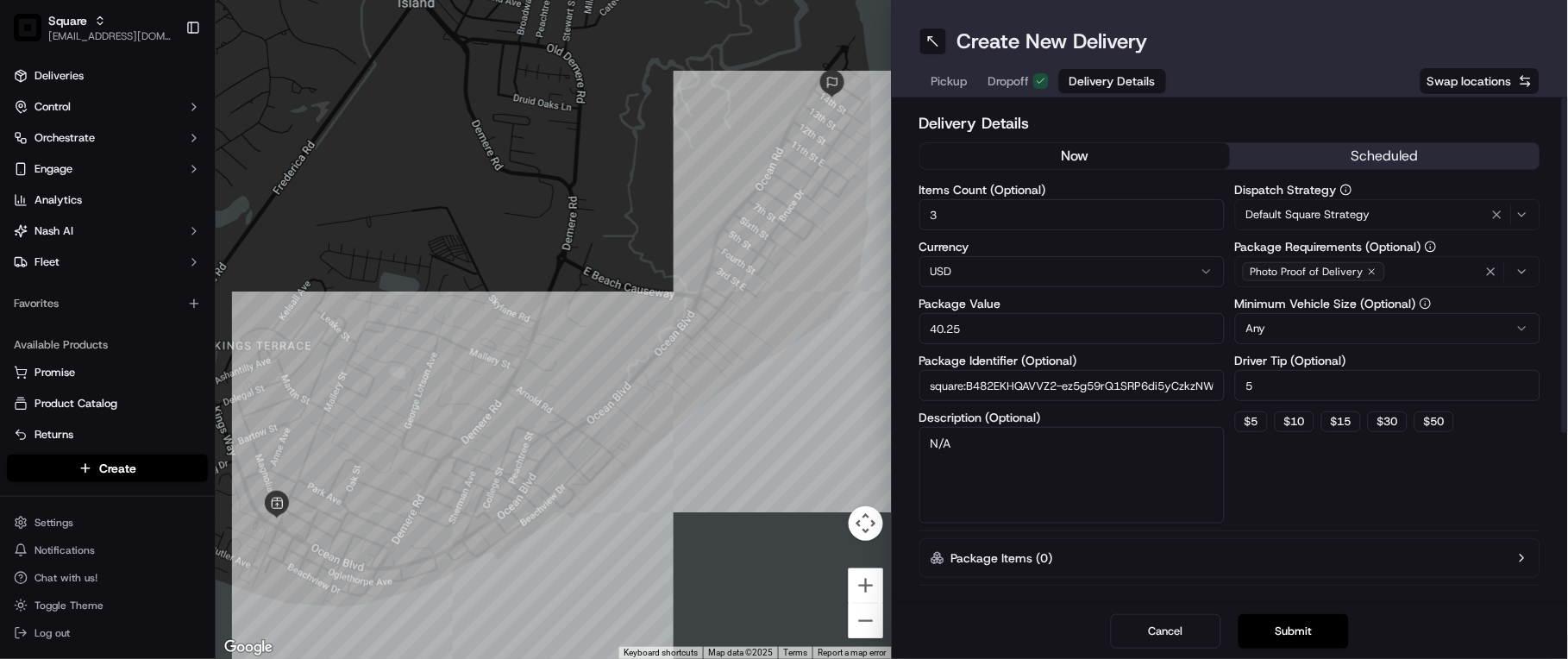
click at [1105, 160] on button "now" at bounding box center [1074, 155] width 310 height 26
click at [1305, 632] on button "Submit" at bounding box center [1293, 631] width 110 height 34
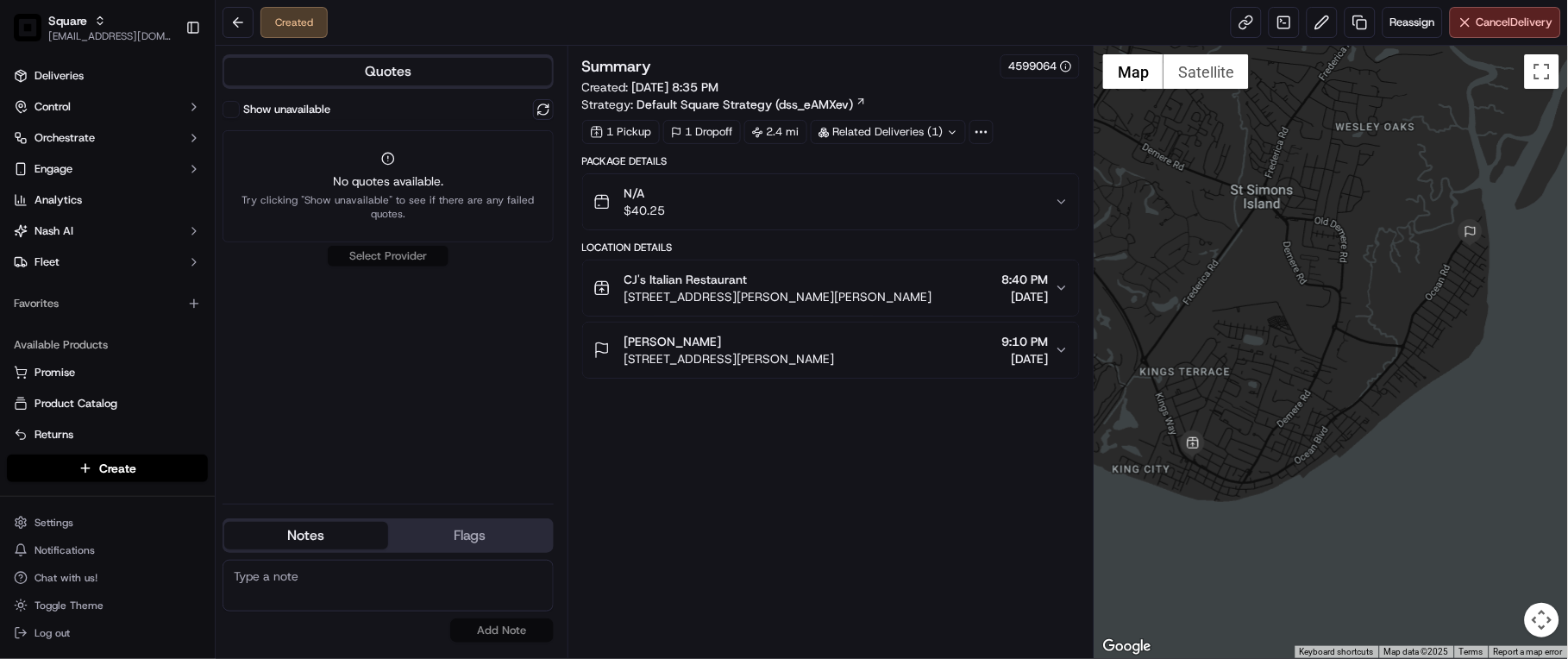
click at [230, 103] on button "Show unavailable" at bounding box center [231, 109] width 17 height 17
click at [543, 107] on button at bounding box center [542, 109] width 21 height 21
click at [542, 105] on button at bounding box center [542, 109] width 21 height 21
click at [541, 108] on button at bounding box center [542, 109] width 21 height 21
click at [542, 110] on button at bounding box center [542, 109] width 21 height 21
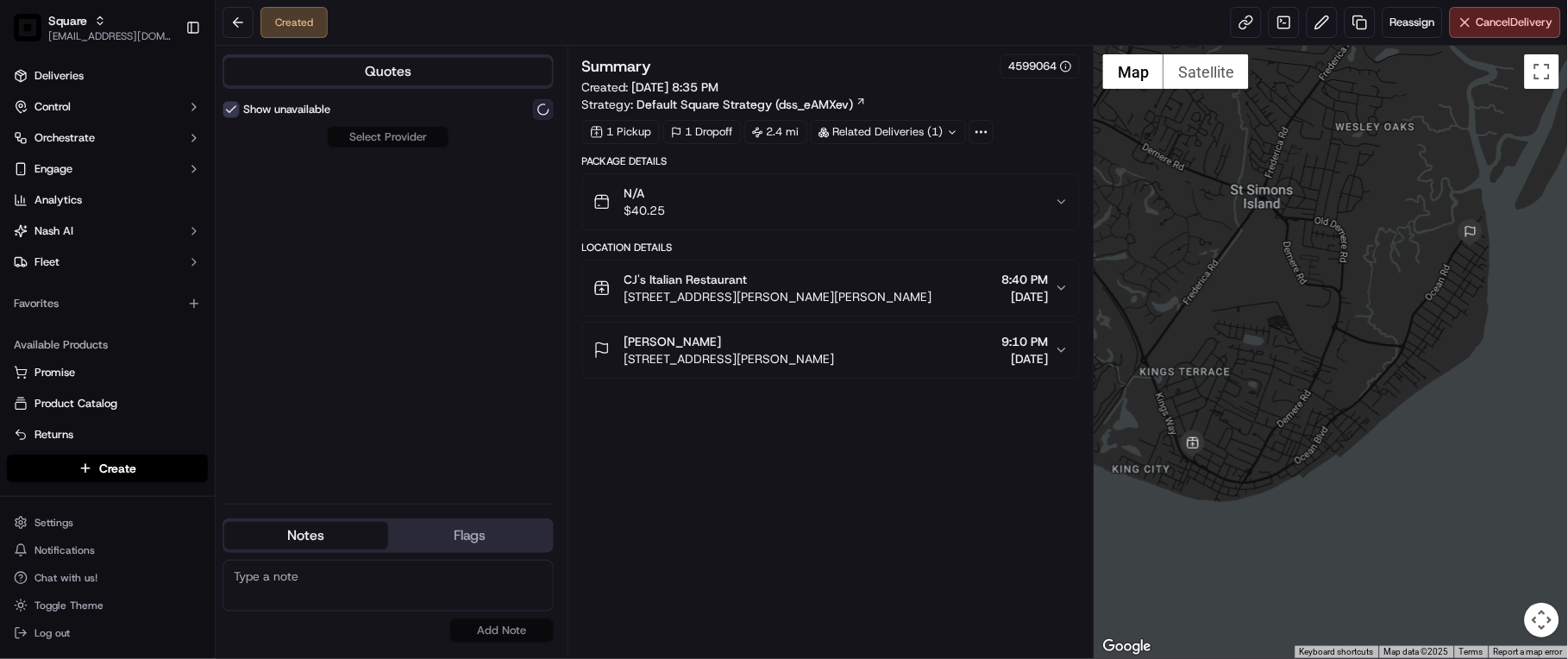
click at [542, 109] on button at bounding box center [542, 109] width 21 height 21
click at [543, 109] on button at bounding box center [542, 109] width 21 height 21
click at [539, 101] on button at bounding box center [542, 109] width 21 height 21
click at [545, 107] on button at bounding box center [542, 109] width 21 height 21
click at [718, 582] on div "Summary 4599064 Created: 09/21/2025 8:35 PM Strategy: Default Square Strategy (…" at bounding box center [831, 351] width 498 height 594
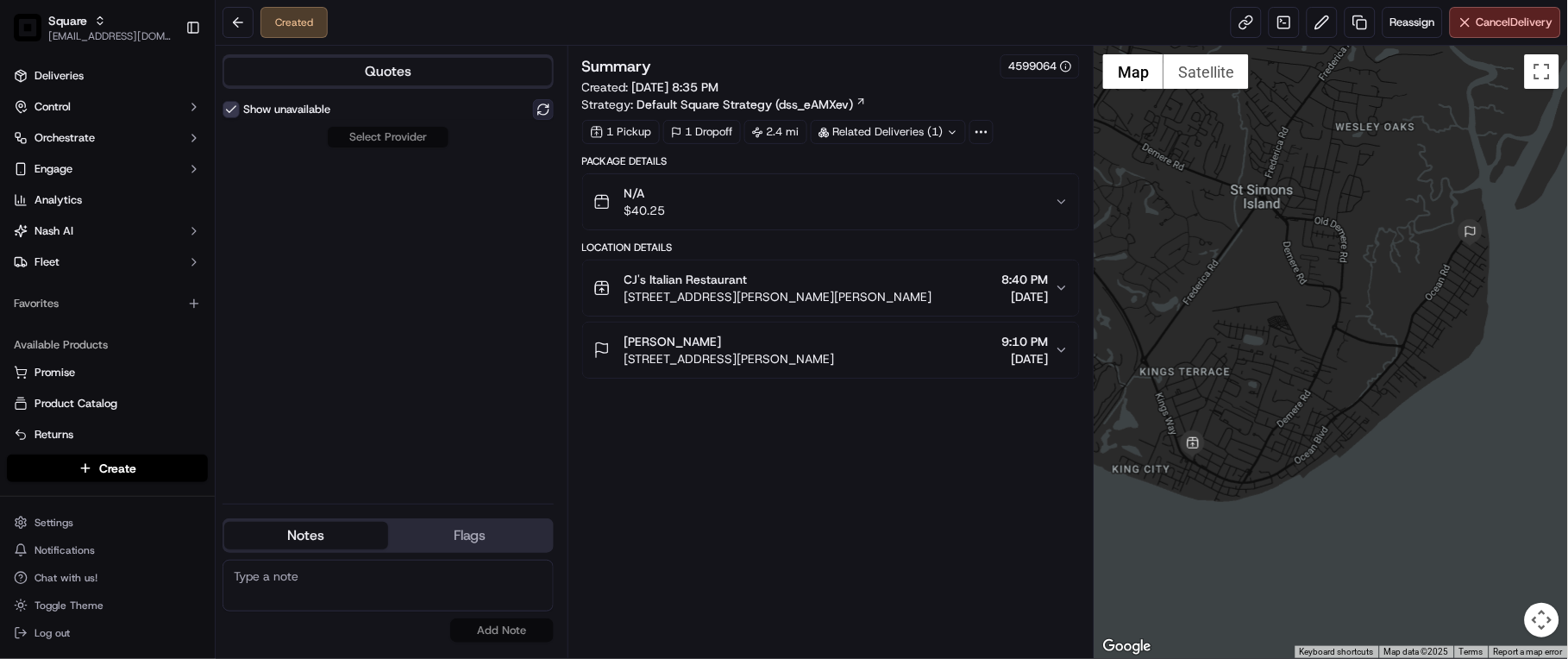
drag, startPoint x: 539, startPoint y: 108, endPoint x: 491, endPoint y: 178, distance: 84.9
click at [539, 107] on button at bounding box center [542, 109] width 21 height 21
click at [539, 109] on button at bounding box center [542, 109] width 21 height 21
click at [540, 110] on button at bounding box center [542, 109] width 21 height 21
click at [923, 129] on div "Related Deliveries (1)" at bounding box center [888, 131] width 155 height 24
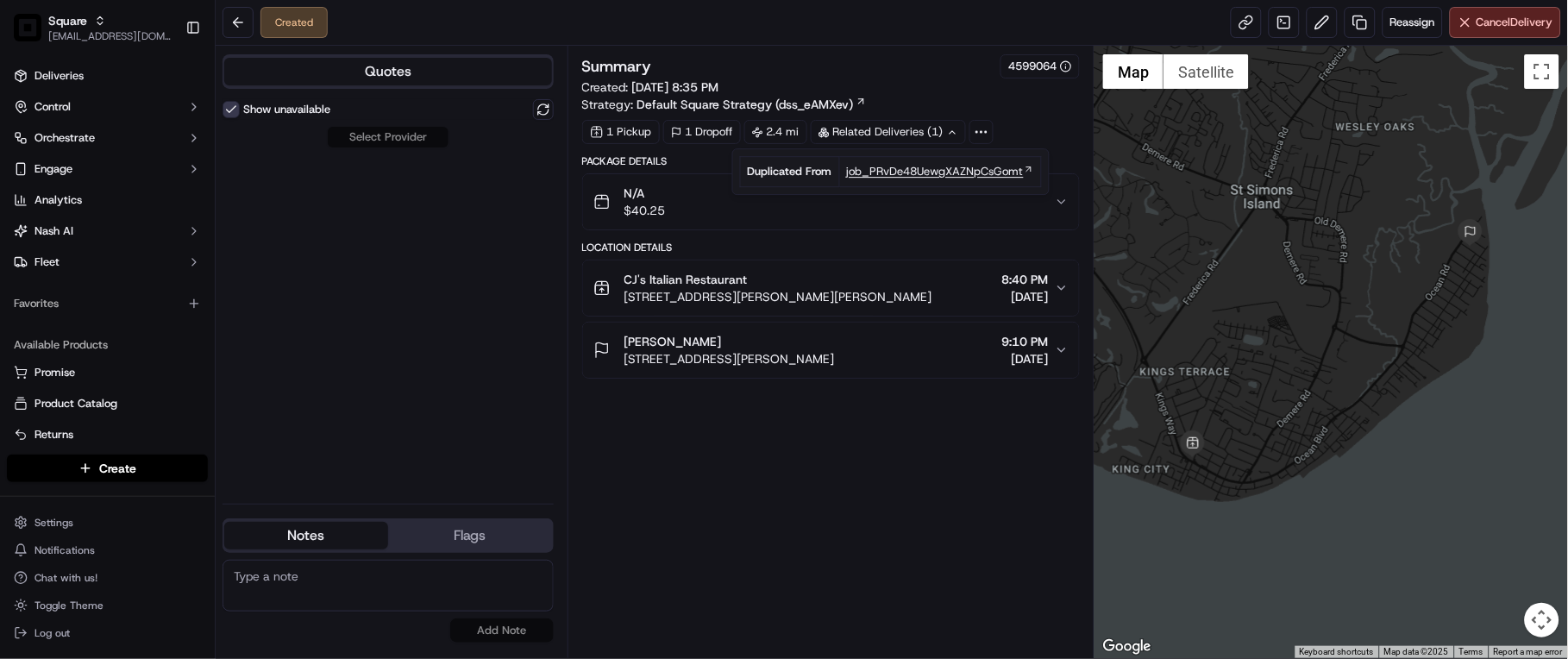
click at [920, 174] on span "job_PRvDe48UewgXAZNpCsGomt" at bounding box center [935, 171] width 177 height 15
click at [546, 110] on button at bounding box center [542, 109] width 21 height 21
click at [543, 101] on button at bounding box center [542, 109] width 21 height 21
click at [543, 109] on button at bounding box center [542, 109] width 21 height 21
click at [233, 106] on button "Show unavailable" at bounding box center [231, 109] width 17 height 17
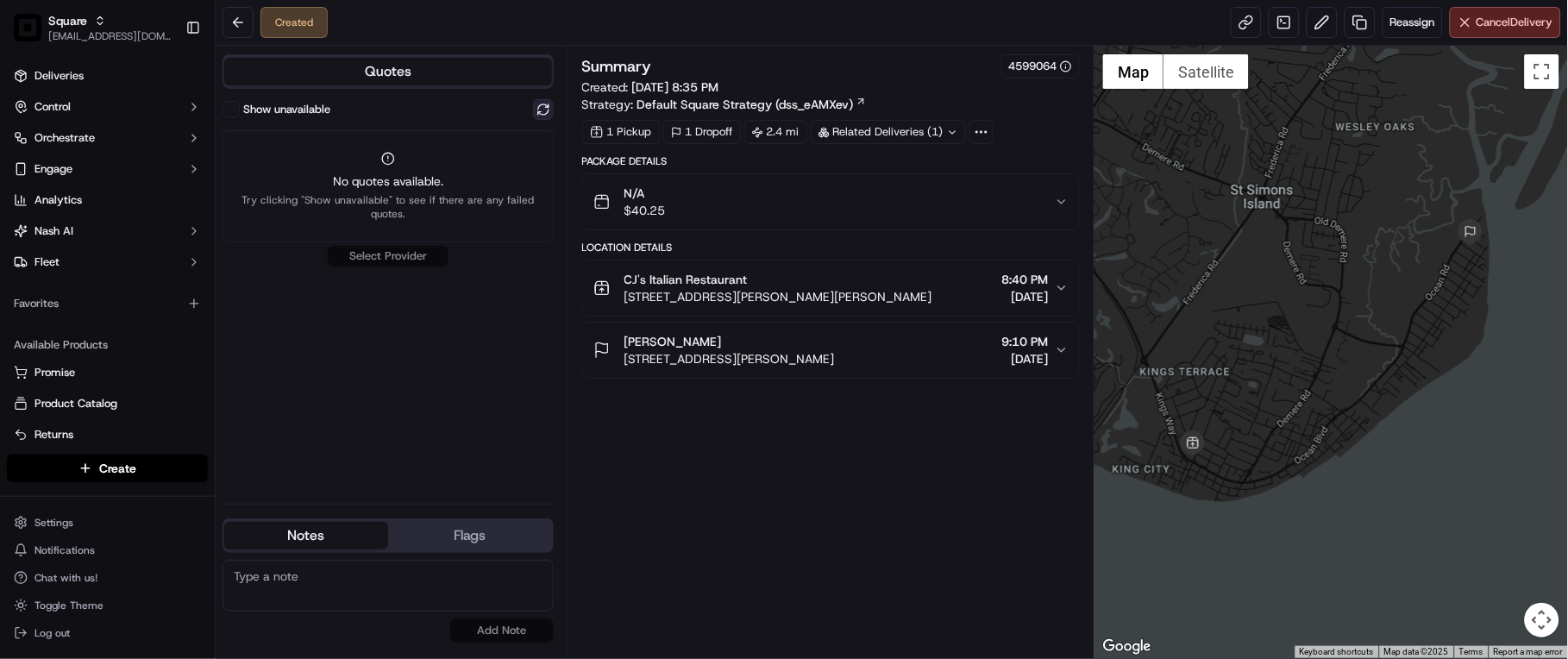
click at [547, 104] on button at bounding box center [542, 109] width 21 height 21
click at [543, 101] on button at bounding box center [542, 109] width 21 height 21
click at [533, 99] on button at bounding box center [542, 109] width 21 height 21
click at [540, 112] on button at bounding box center [542, 109] width 21 height 21
click at [643, 576] on div "Summary 4599064 Created: 09/21/2025 8:35 PM Strategy: Default Square Strategy (…" at bounding box center [831, 351] width 498 height 594
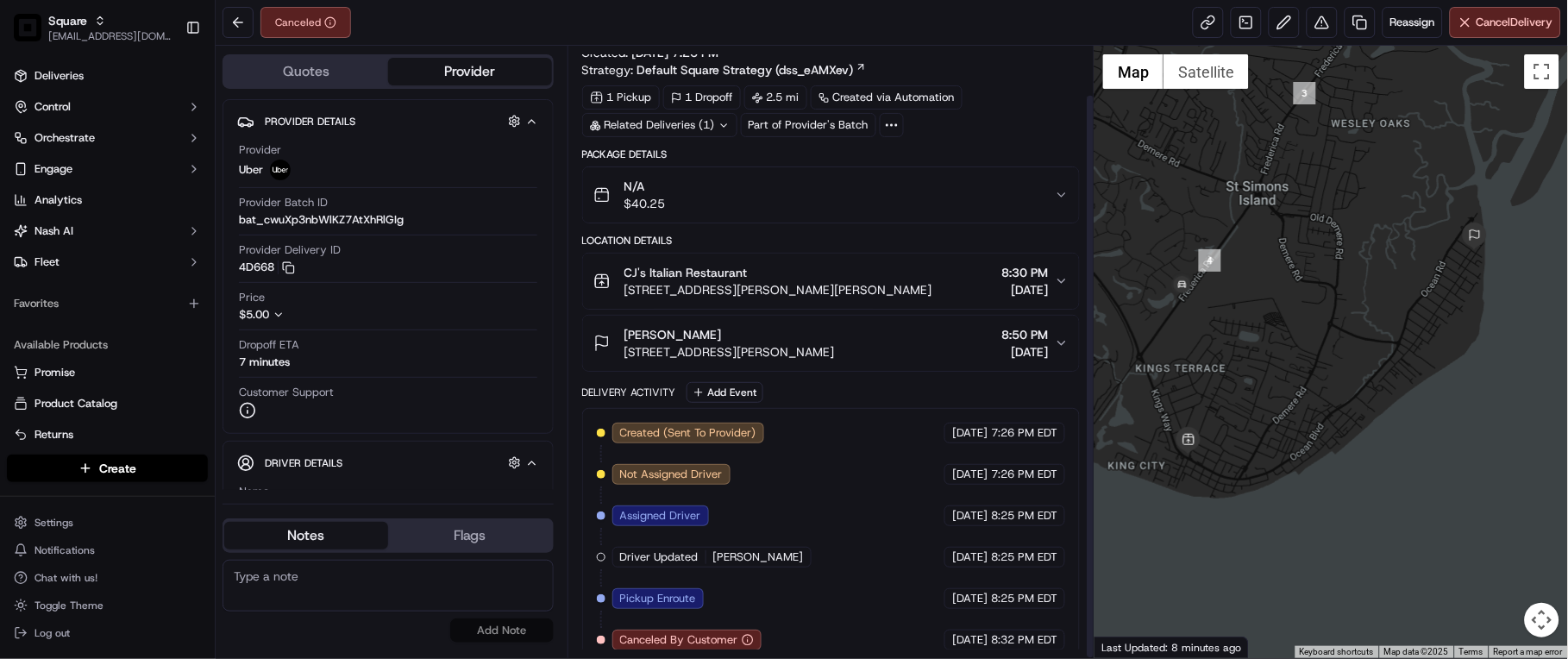
scroll to position [53, 0]
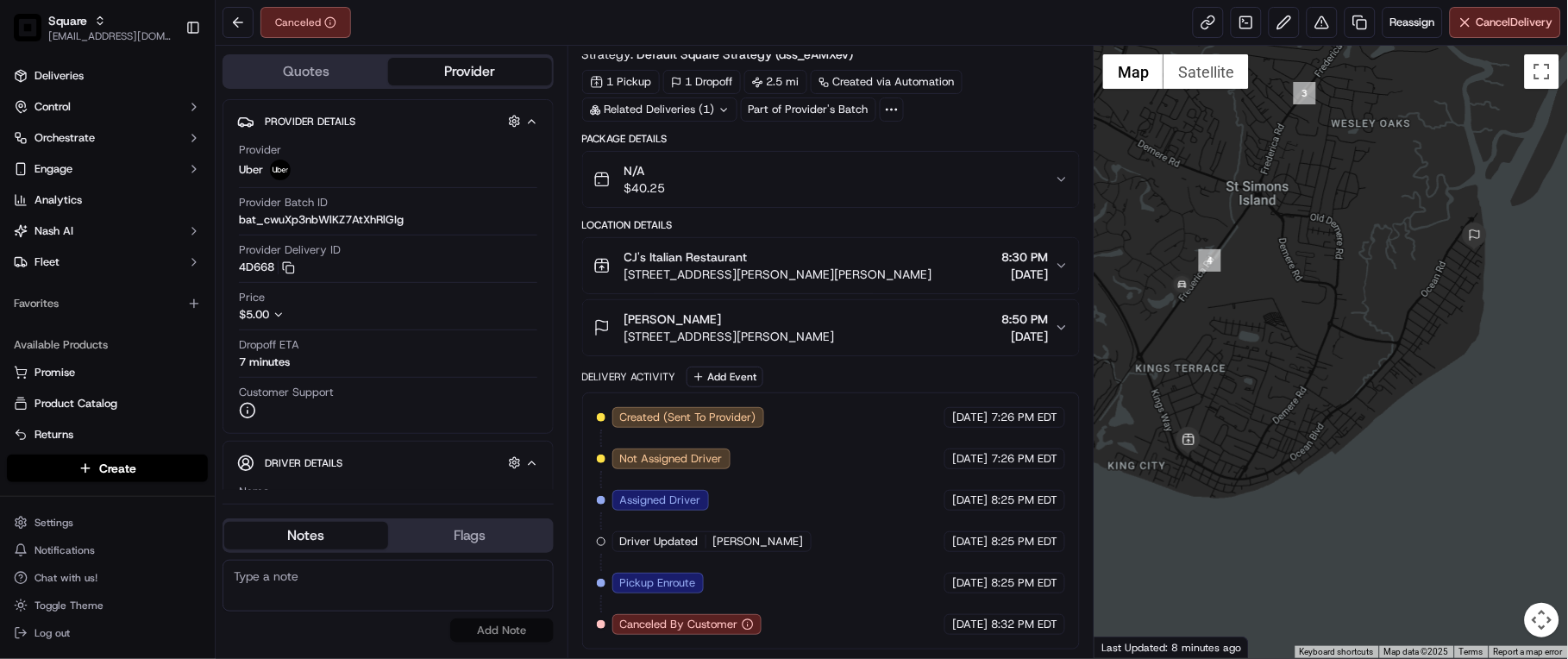
click at [972, 13] on div "Canceled Reassign Cancel Delivery" at bounding box center [891, 22] width 1352 height 46
click at [320, 529] on button "Notes" at bounding box center [306, 535] width 163 height 28
paste textarea "Caller Details: merchant Reason for call: Wrong customer's address Resolution: …"
click at [407, 584] on textarea at bounding box center [388, 585] width 331 height 52
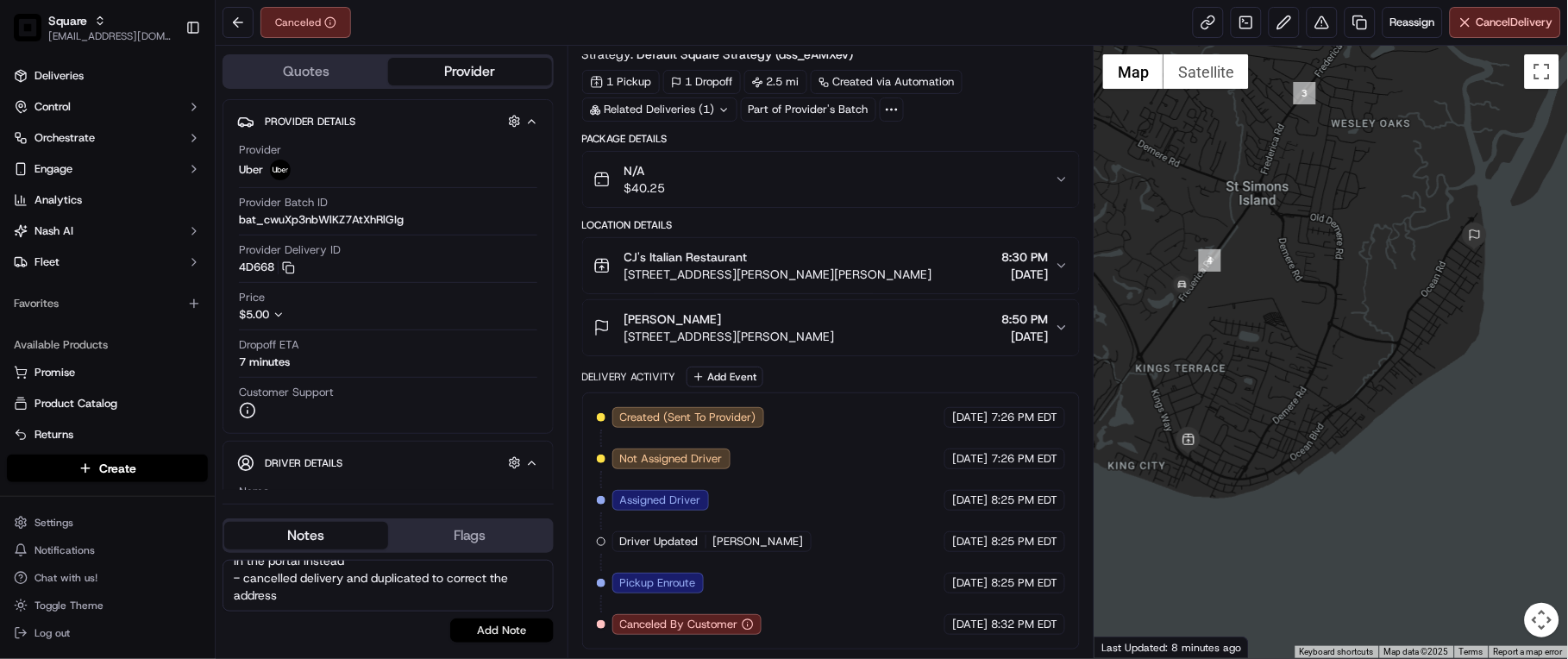
type textarea "Caller Details: merchant Reason for call: Wrong customer's address Resolution: …"
click at [481, 628] on button "Add Note" at bounding box center [501, 629] width 103 height 24
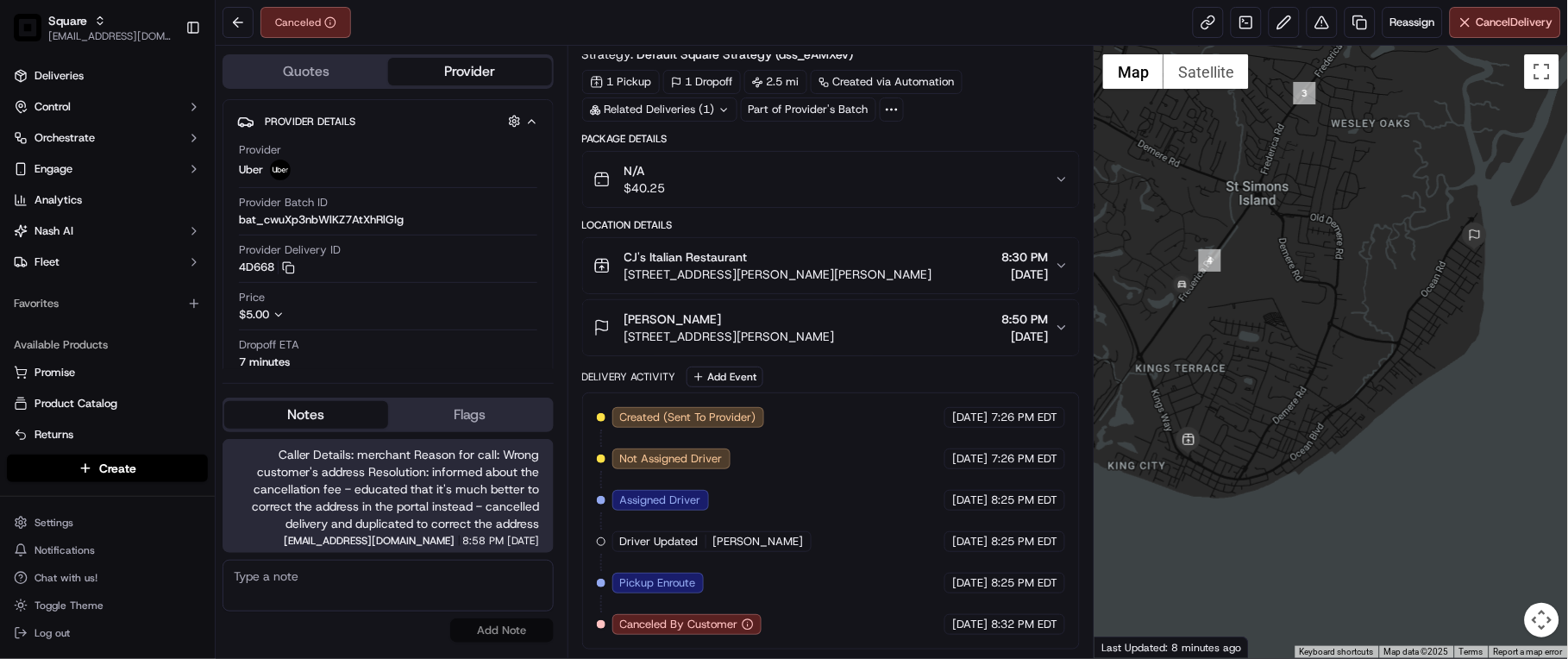
click at [1216, 609] on div at bounding box center [1330, 352] width 473 height 612
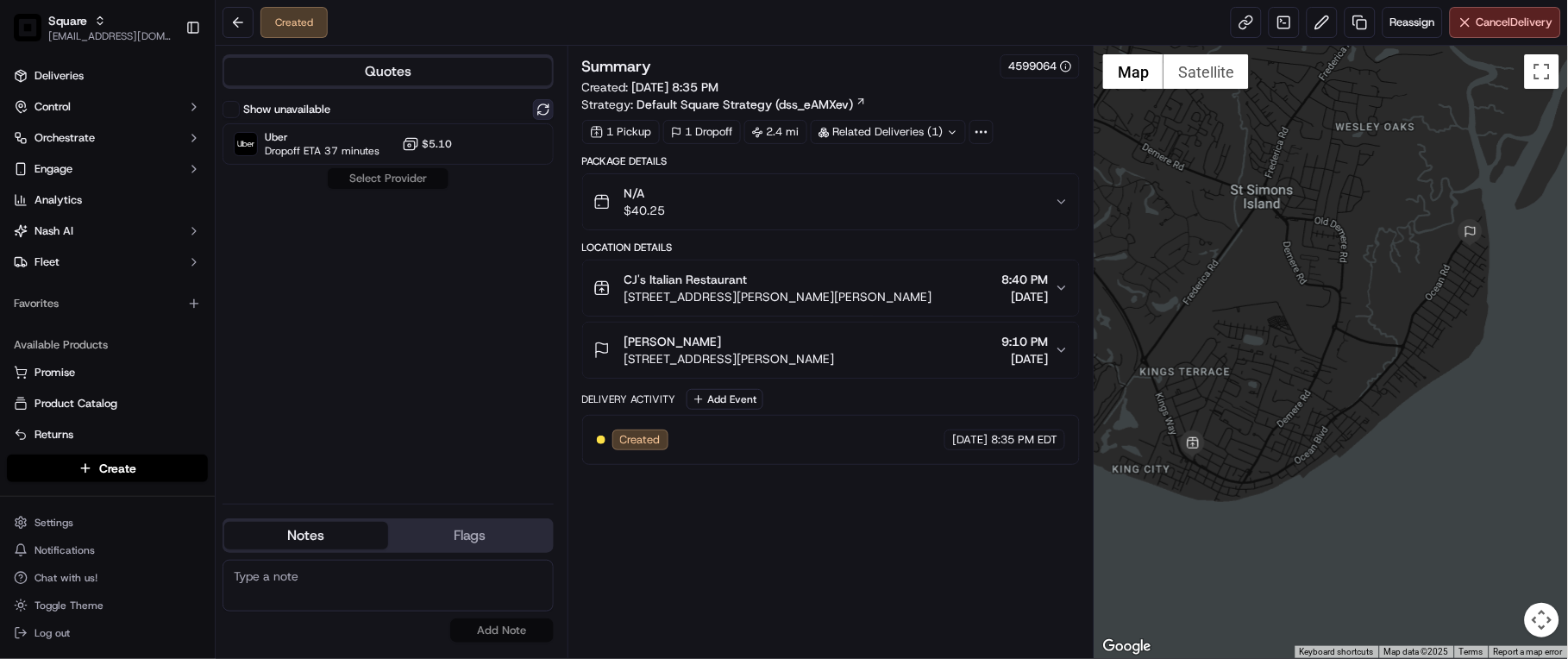
click at [542, 109] on button at bounding box center [542, 109] width 21 height 21
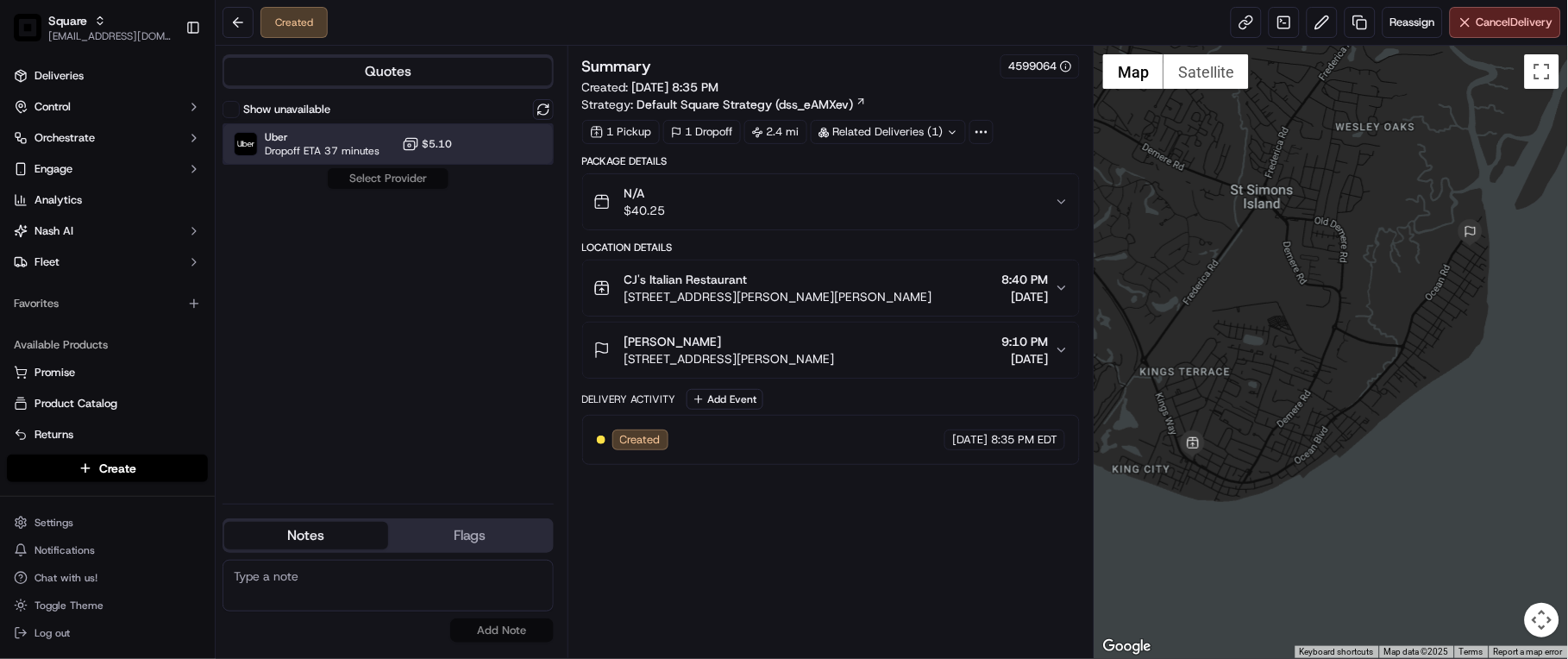
click at [486, 146] on div "Uber Dropoff ETA 37 minutes $5.10" at bounding box center [388, 144] width 331 height 41
click at [386, 176] on button "Assign Provider" at bounding box center [388, 178] width 122 height 21
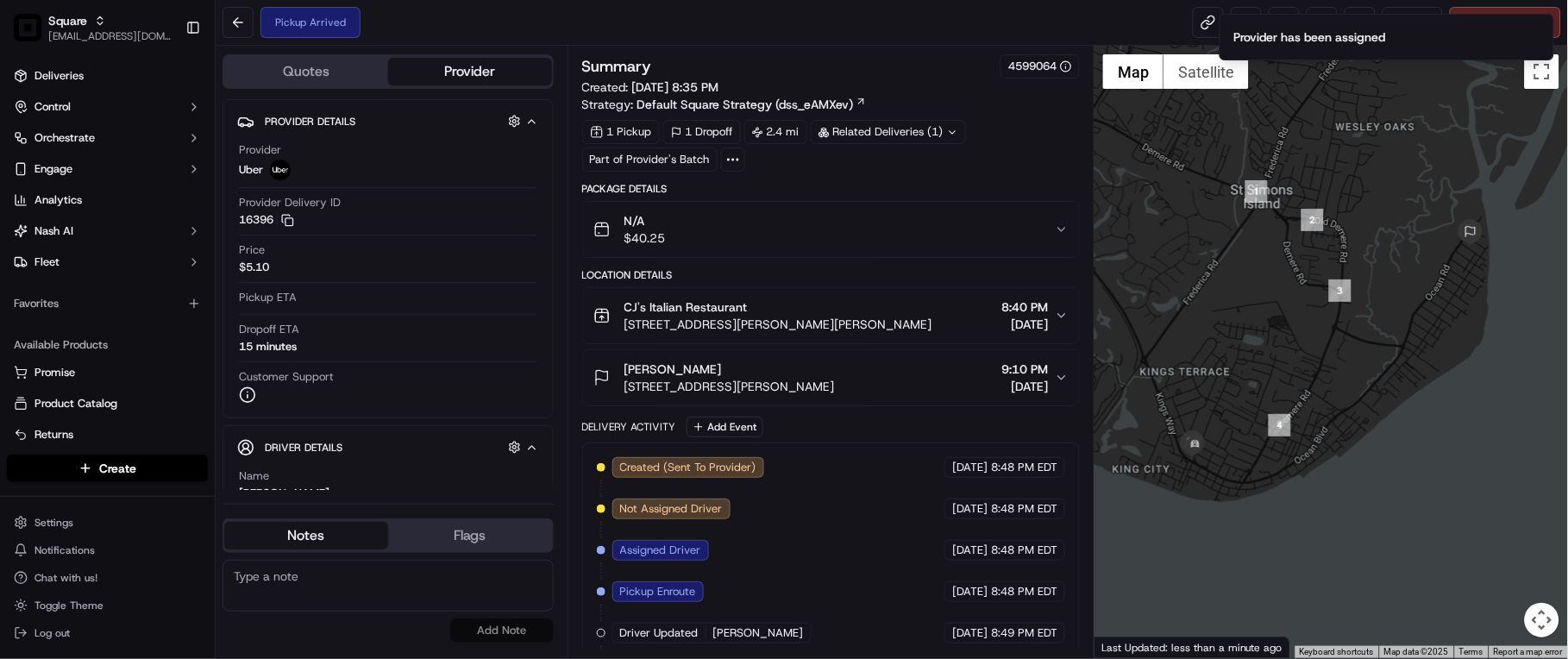
click at [1250, 603] on div at bounding box center [1330, 352] width 473 height 612
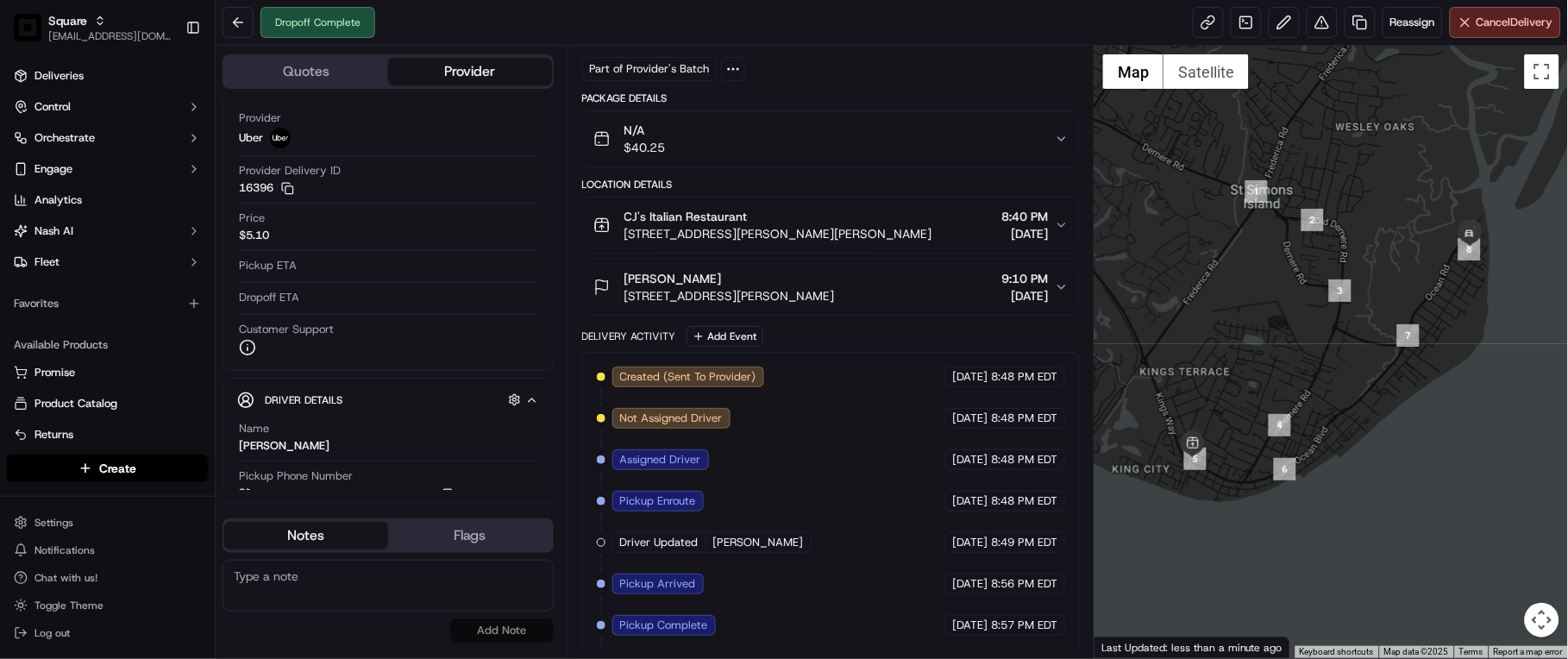
scroll to position [218, 0]
